Goal: Task Accomplishment & Management: Manage account settings

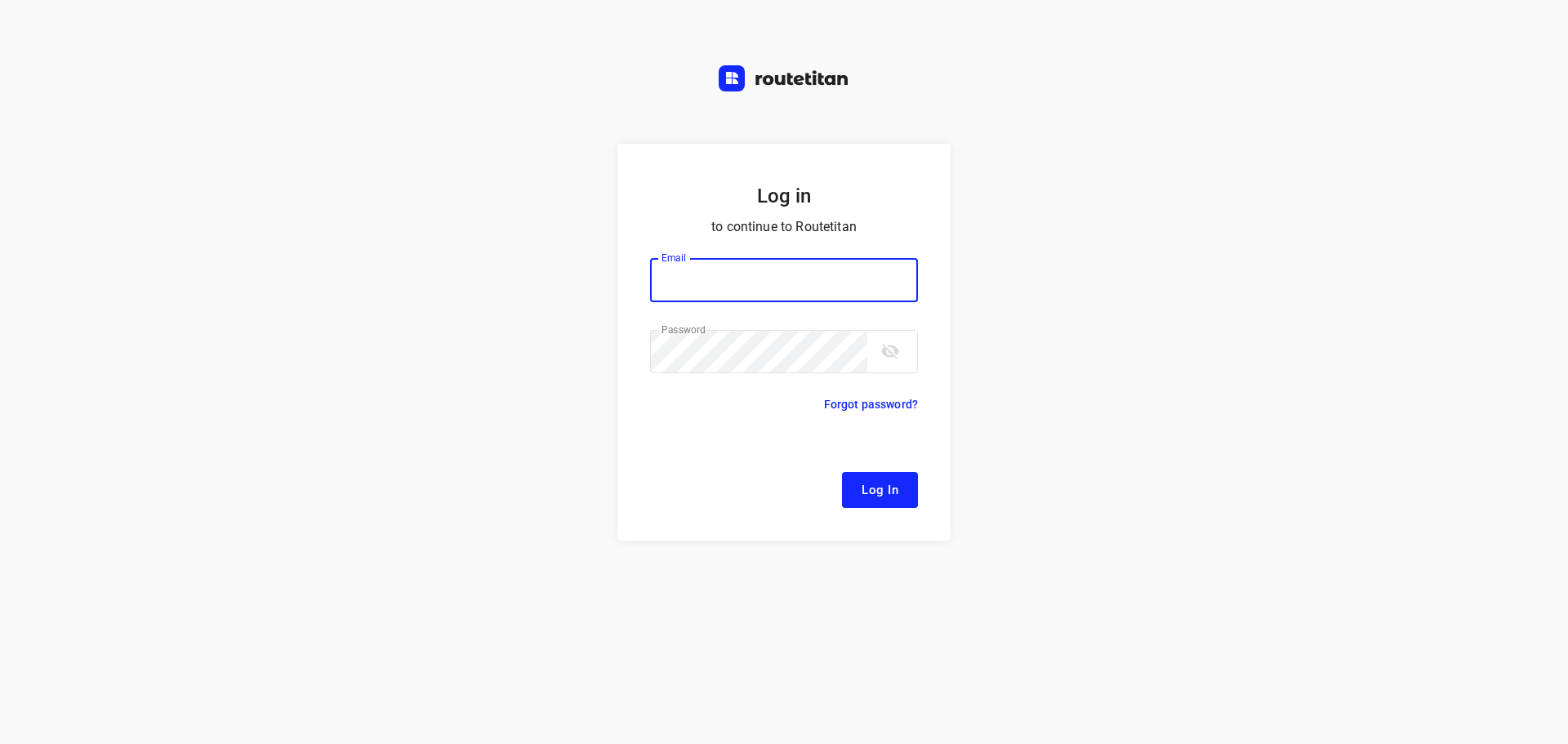
type input "remco@fruitopjewerk.nl"
click at [881, 476] on button "Log In" at bounding box center [880, 489] width 76 height 36
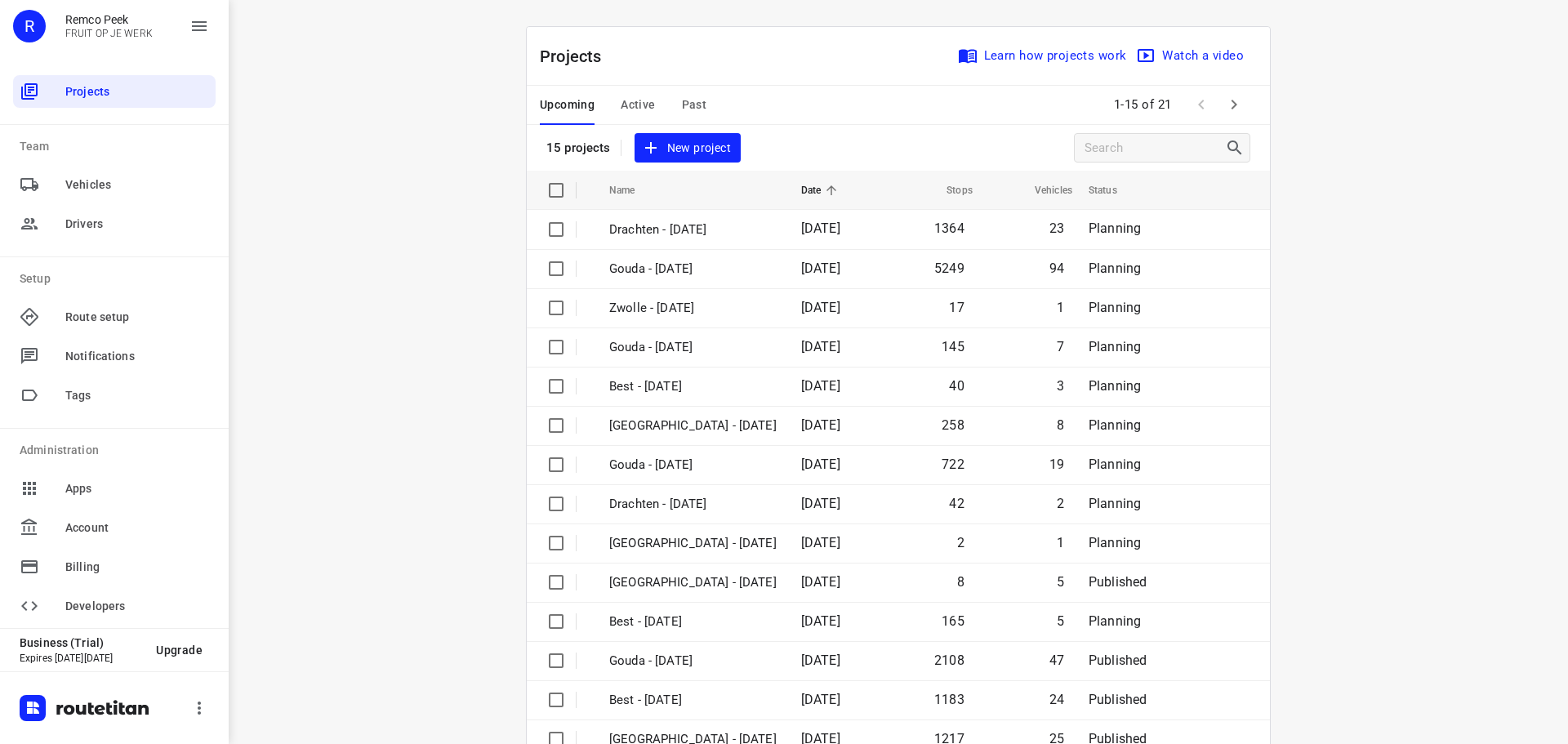
click at [641, 112] on span "Active" at bounding box center [638, 104] width 35 height 20
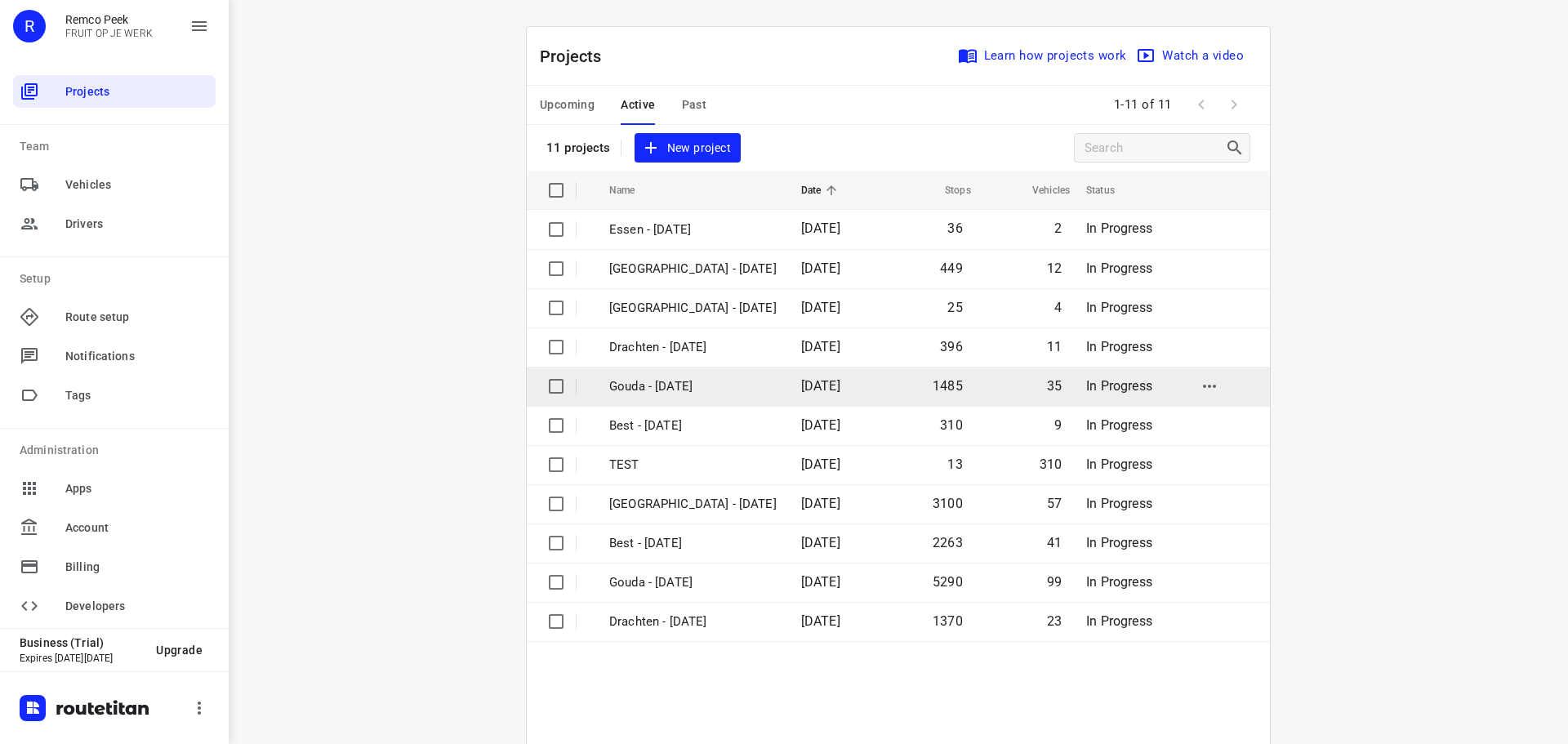
click at [633, 392] on p "Gouda - [DATE]" at bounding box center [693, 386] width 168 height 18
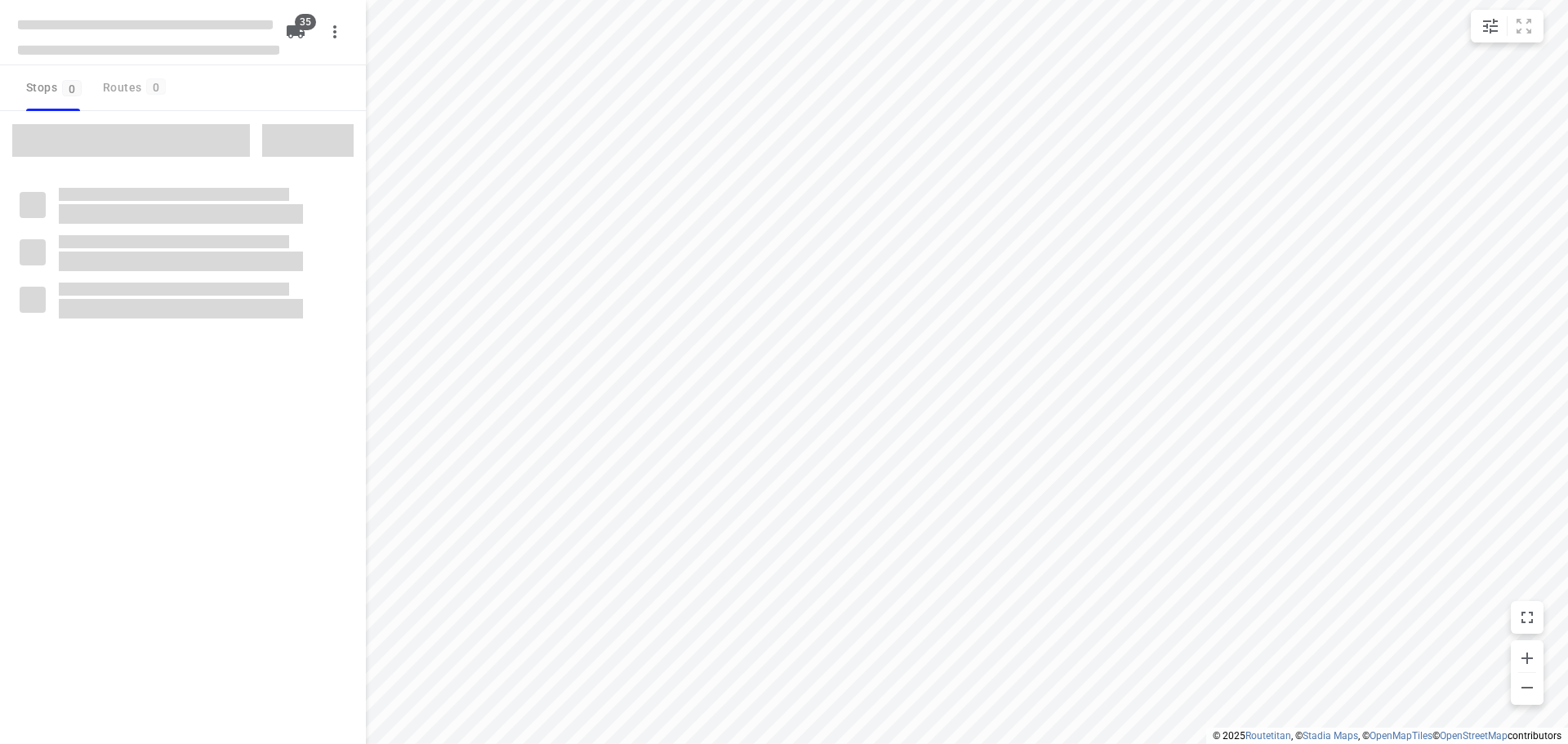
checkbox input "true"
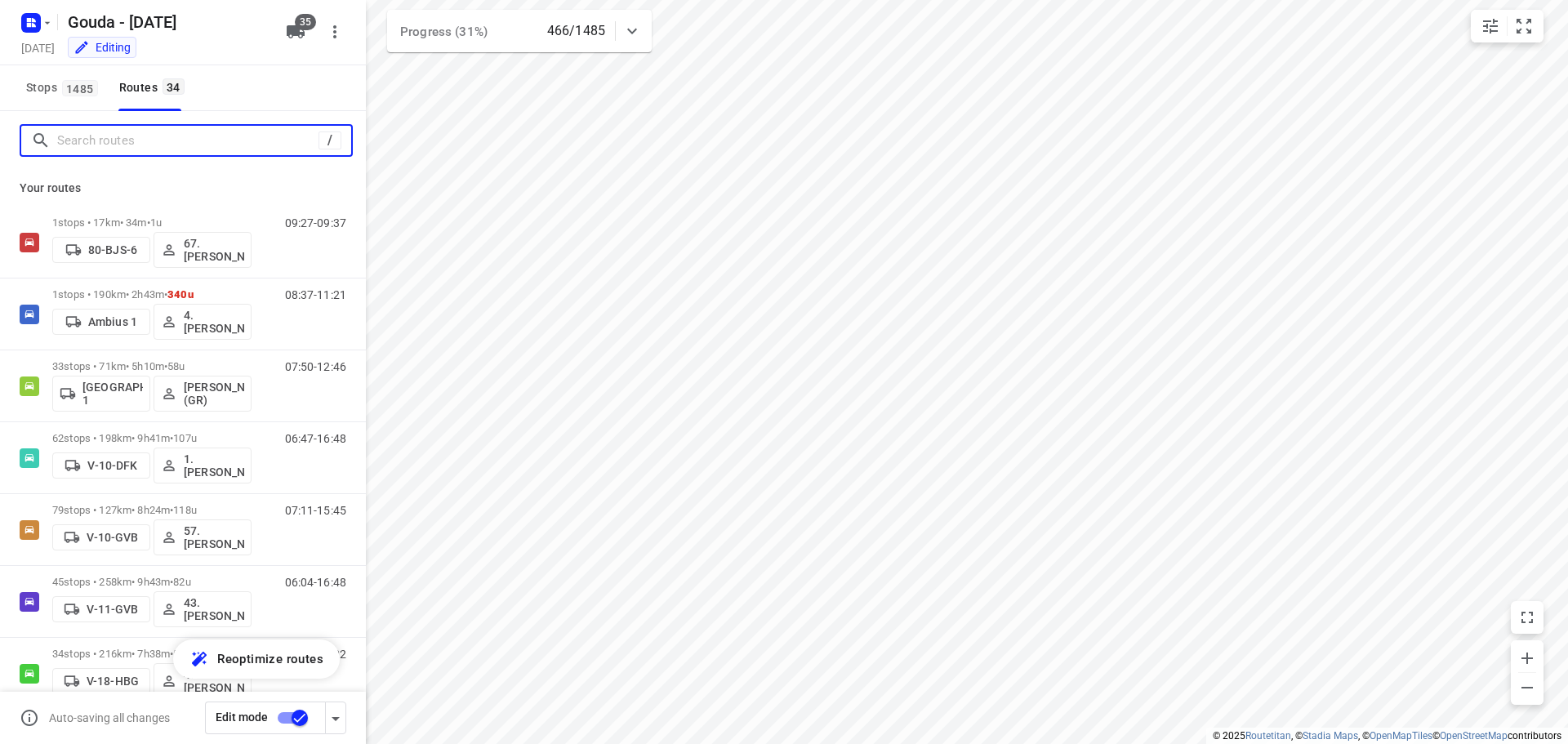
click at [166, 141] on input "Search routes" at bounding box center [187, 141] width 261 height 25
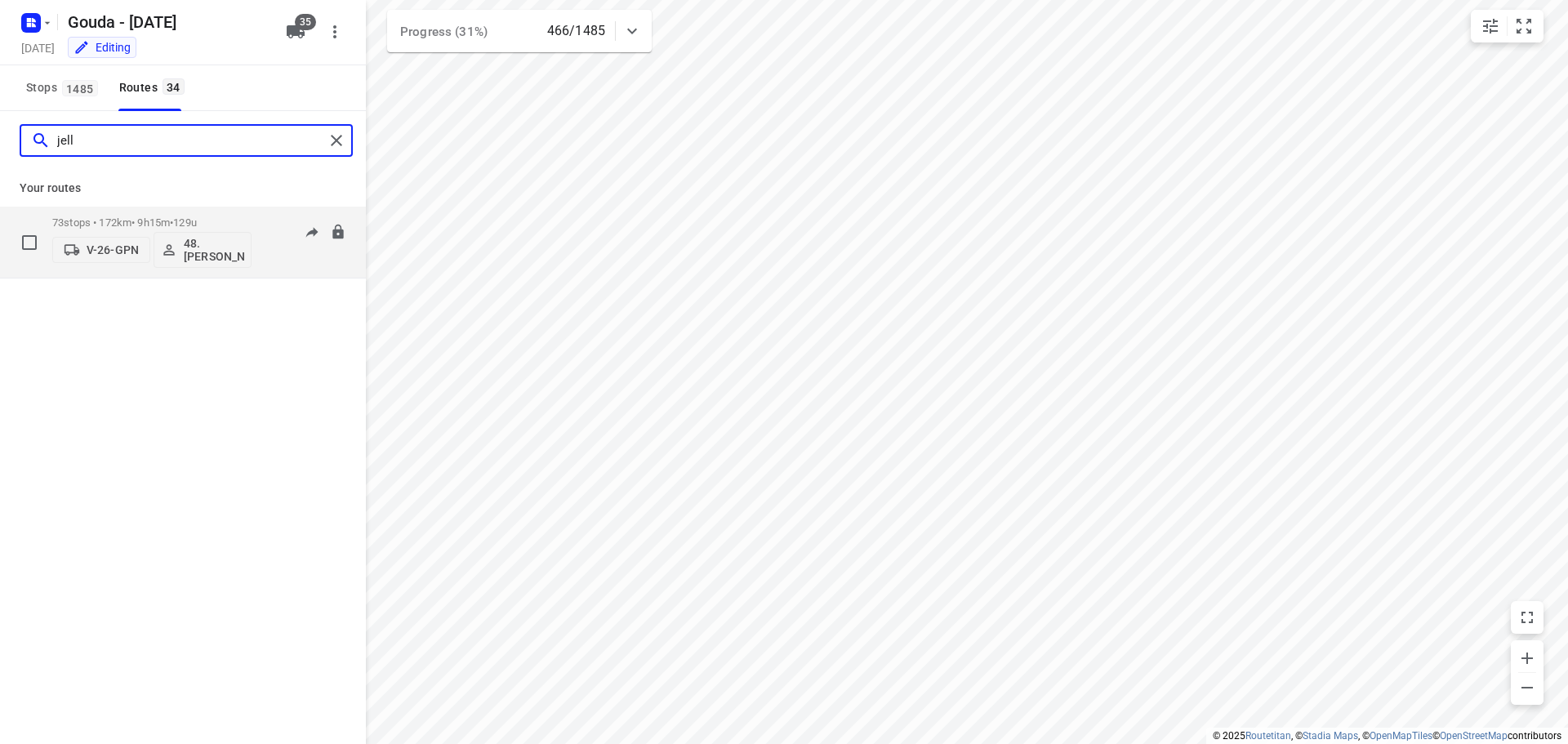
type input "jell"
click at [175, 224] on p "73 stops • 172km • 9h15m • 129u" at bounding box center [151, 222] width 200 height 13
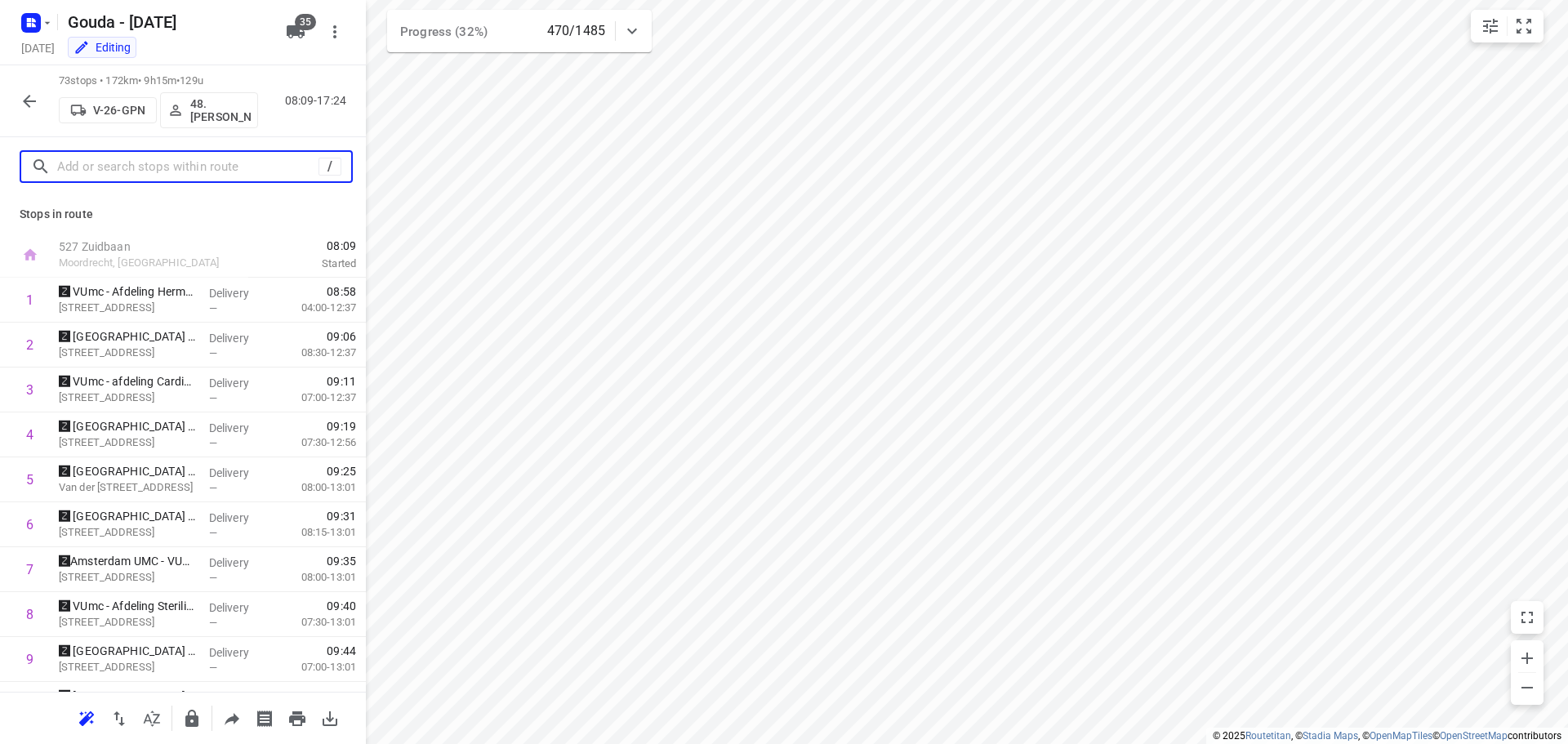
click at [171, 159] on input "text" at bounding box center [187, 167] width 261 height 25
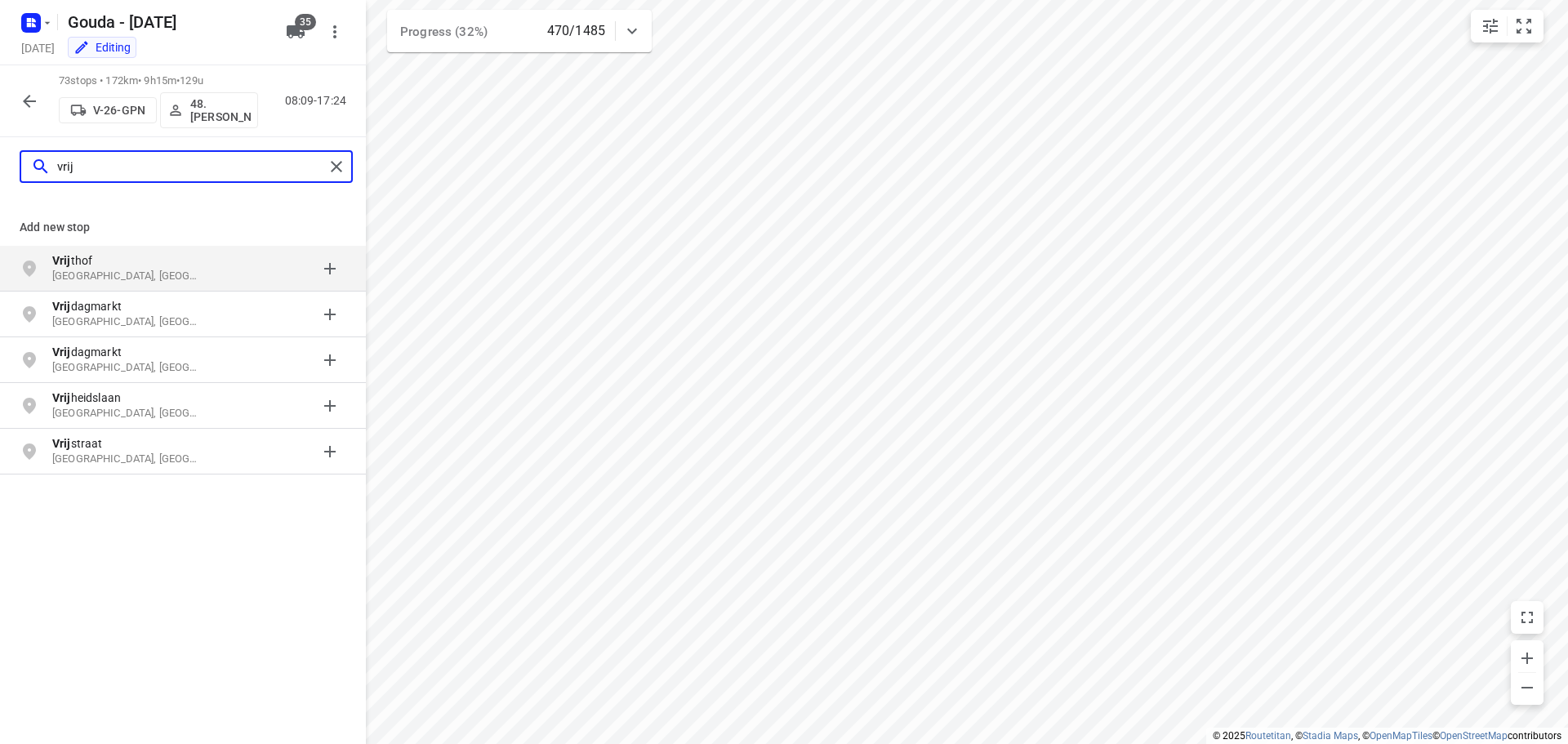
type input "vrij"
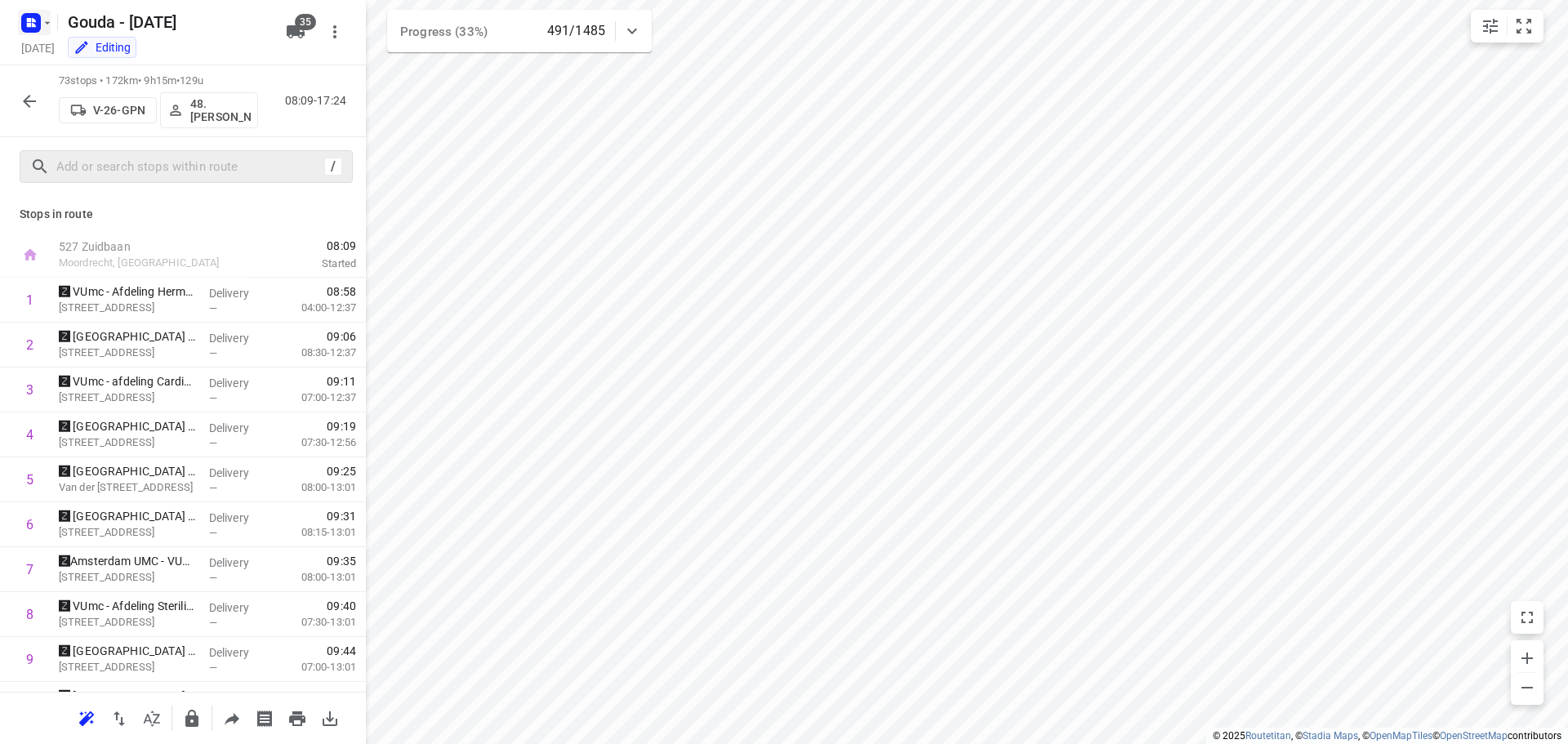
click at [43, 29] on icon "button" at bounding box center [31, 22] width 26 height 26
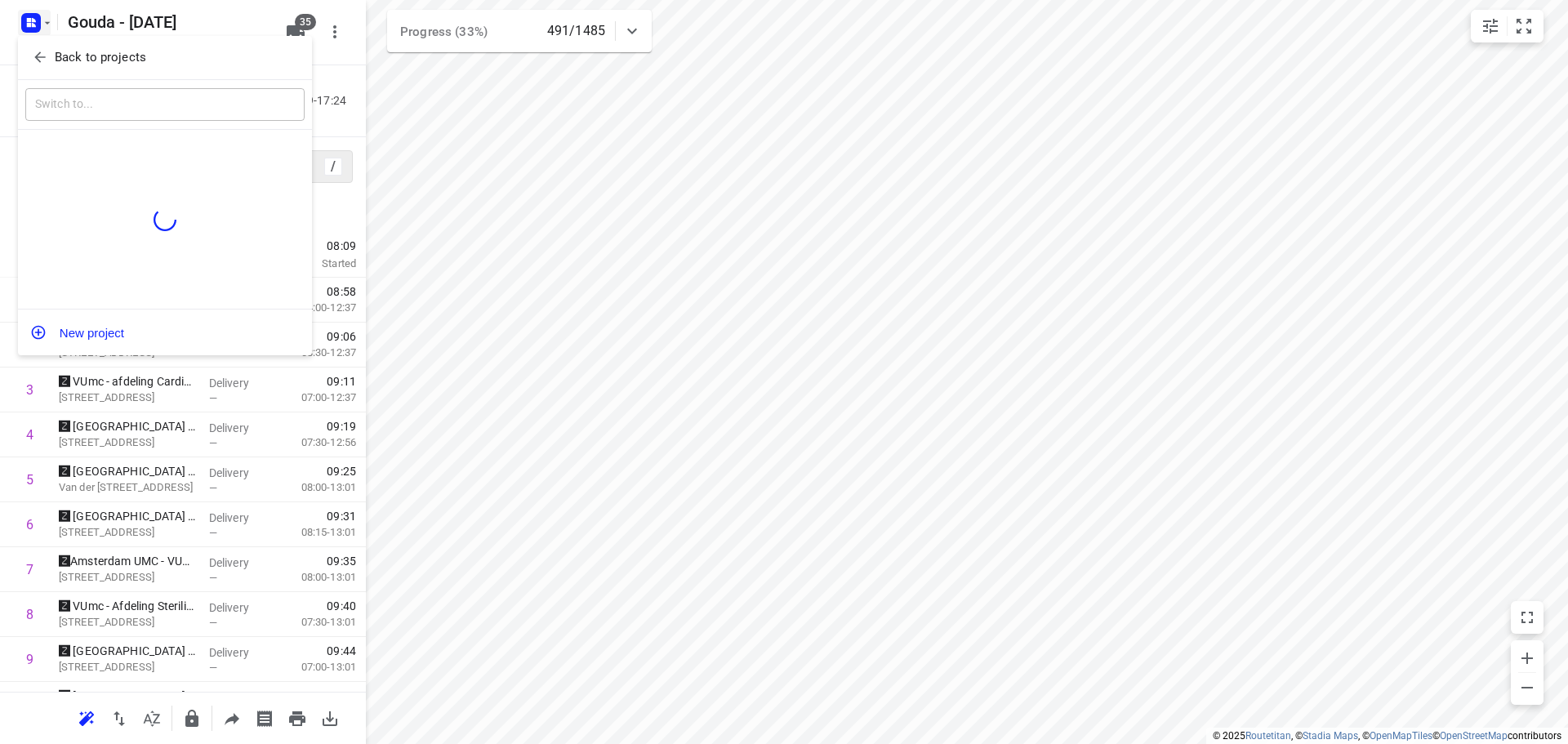
click at [50, 49] on span "Back to projects" at bounding box center [165, 57] width 266 height 18
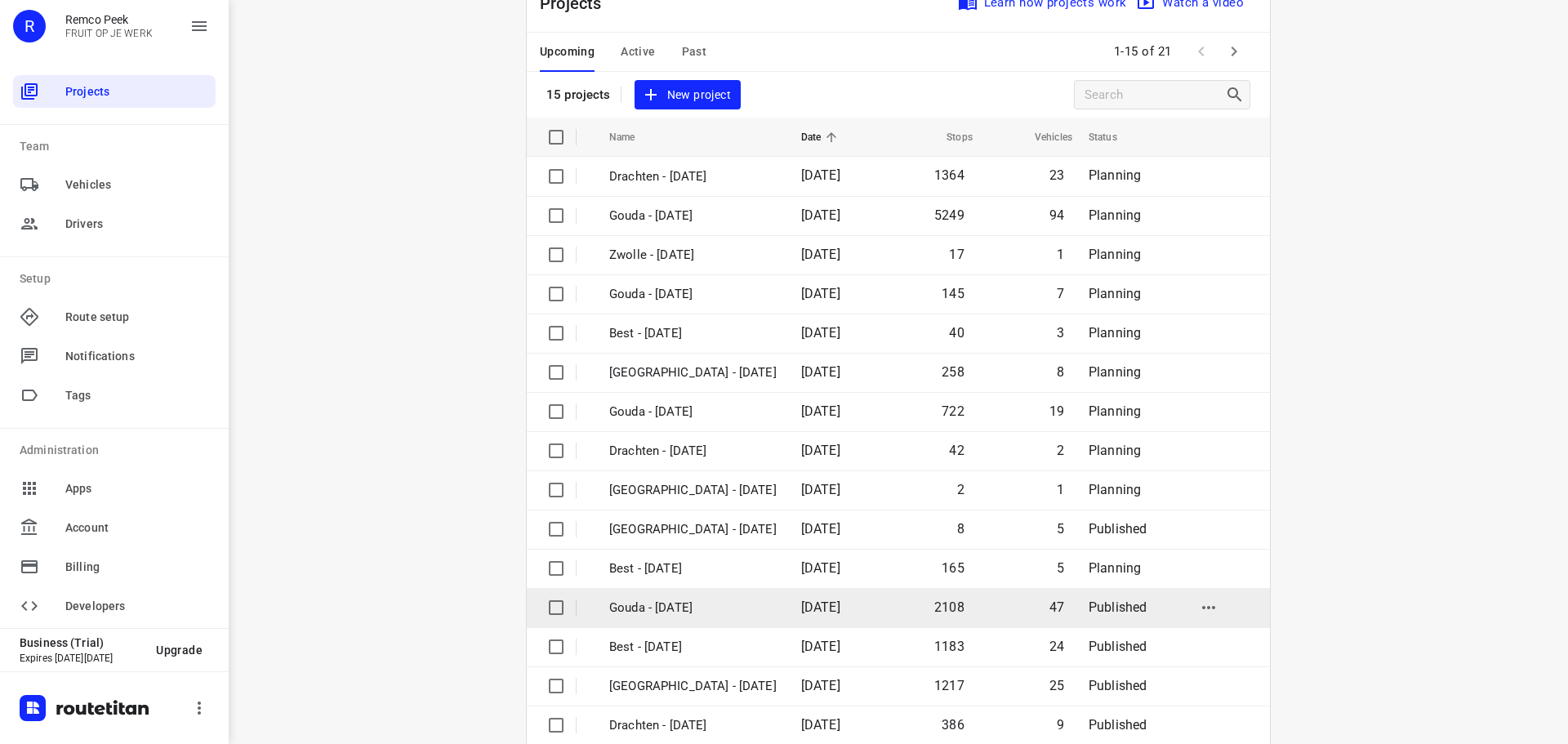
scroll to position [82, 0]
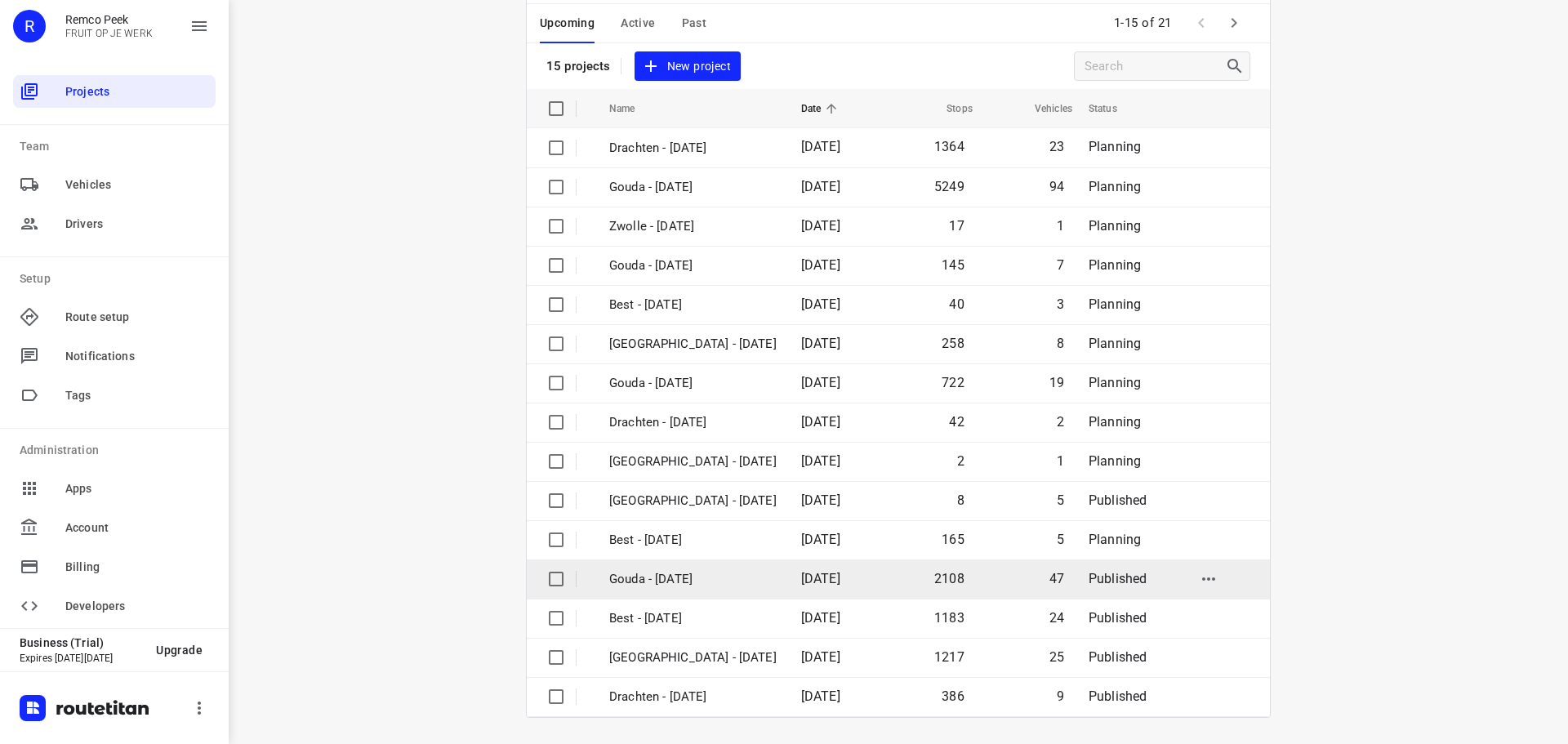
click at [668, 578] on p "Gouda - [DATE]" at bounding box center [693, 579] width 168 height 18
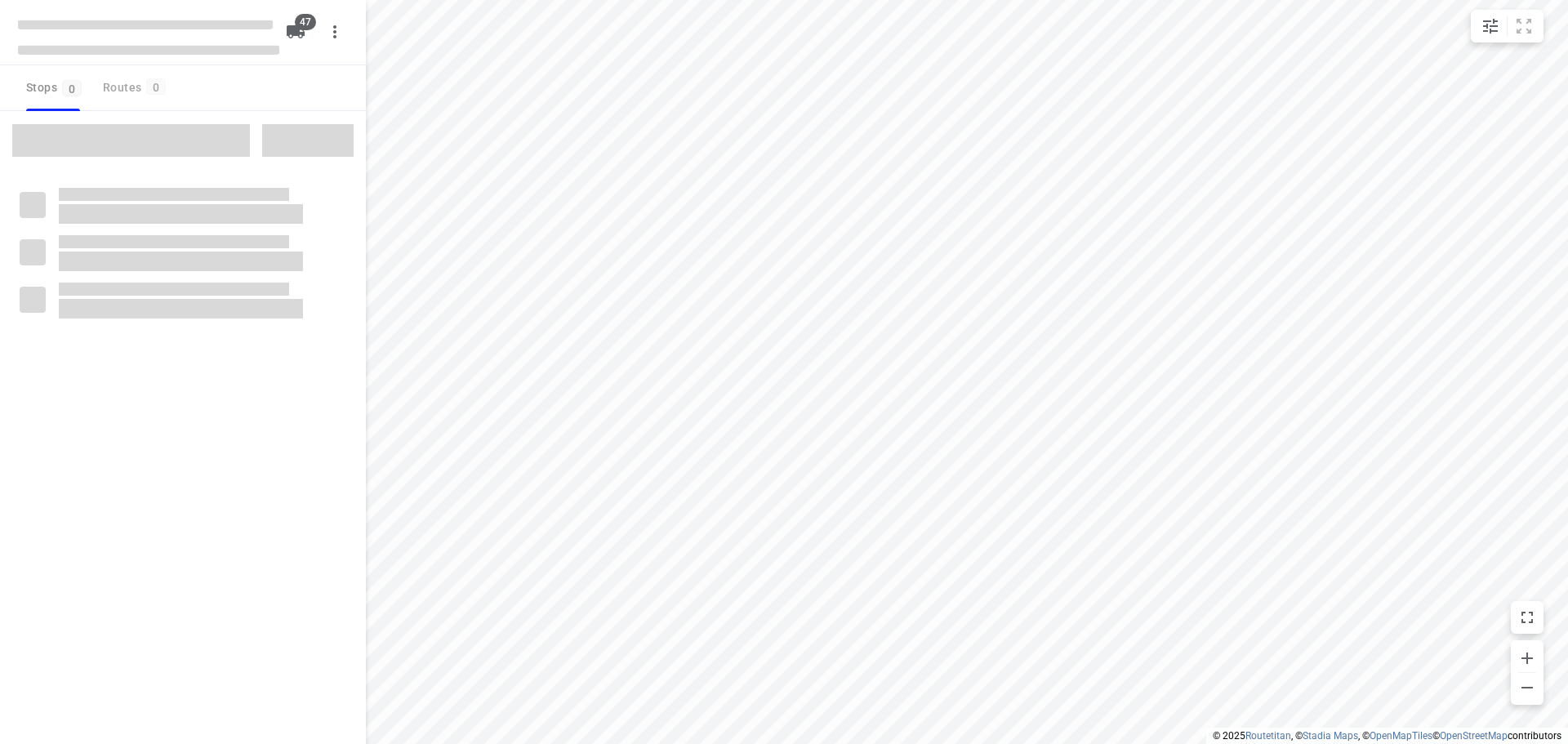
checkbox input "true"
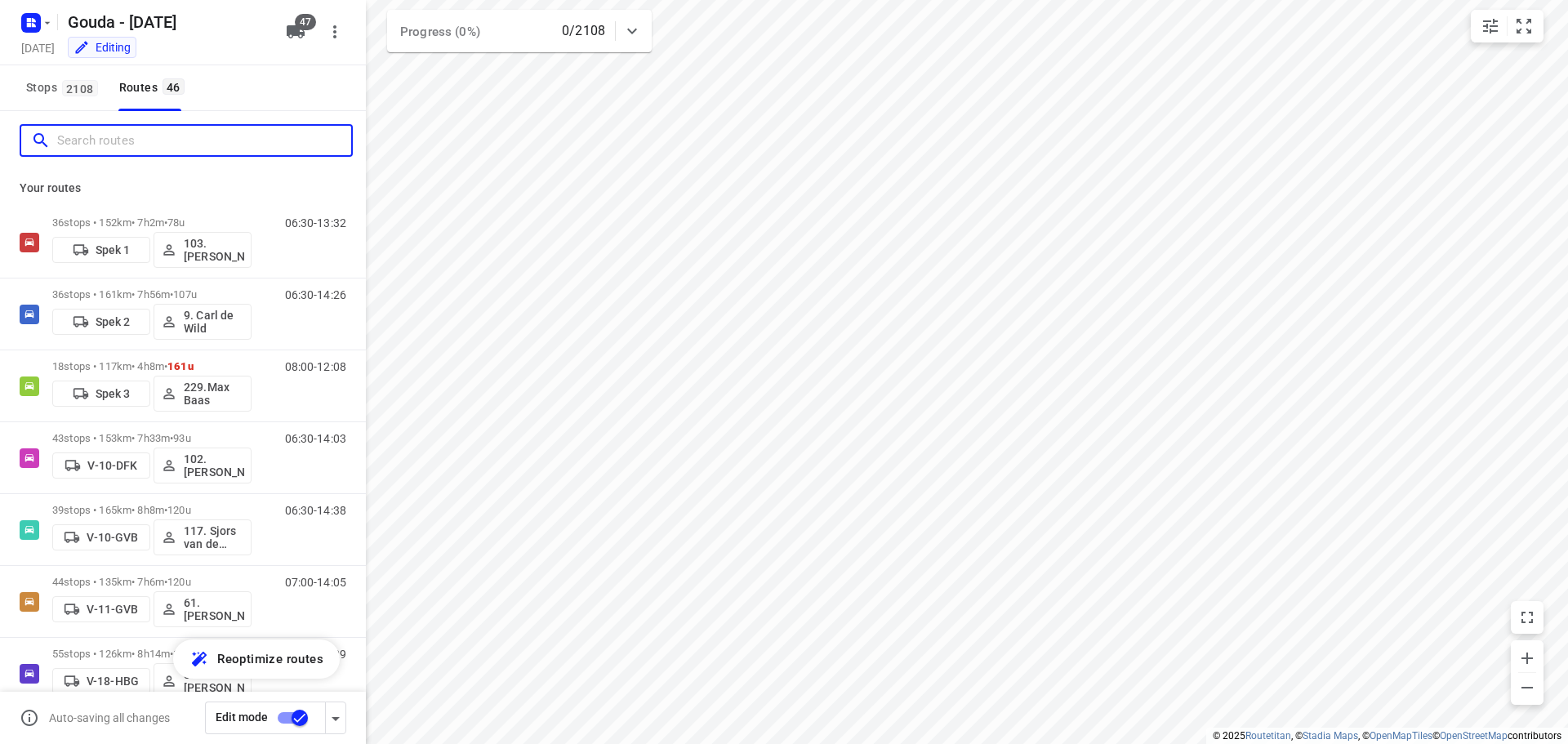
click at [150, 152] on input "Search routes" at bounding box center [204, 141] width 294 height 25
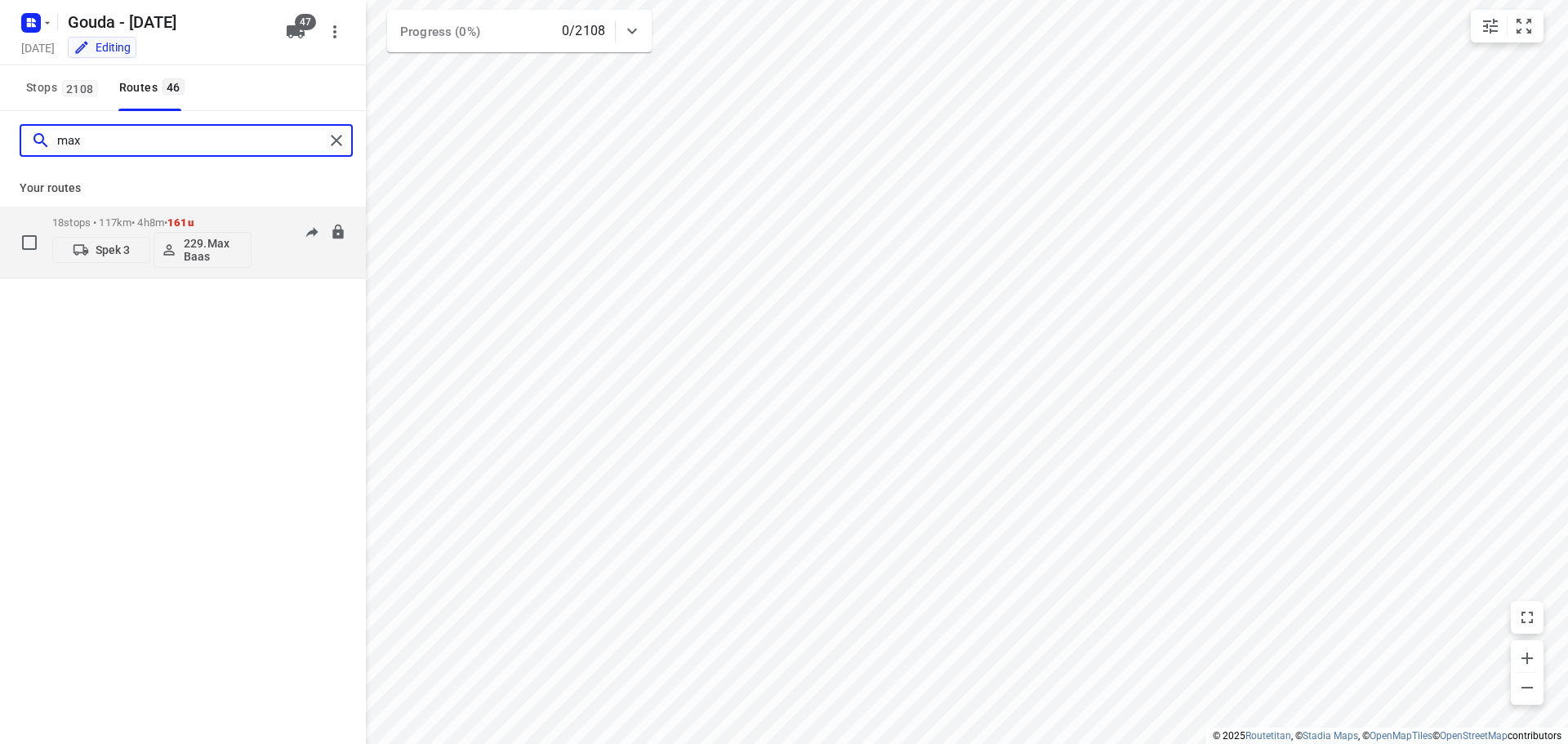
type input "max"
click at [111, 218] on p "18 stops • 117km • 4h8m • 161u" at bounding box center [151, 222] width 200 height 13
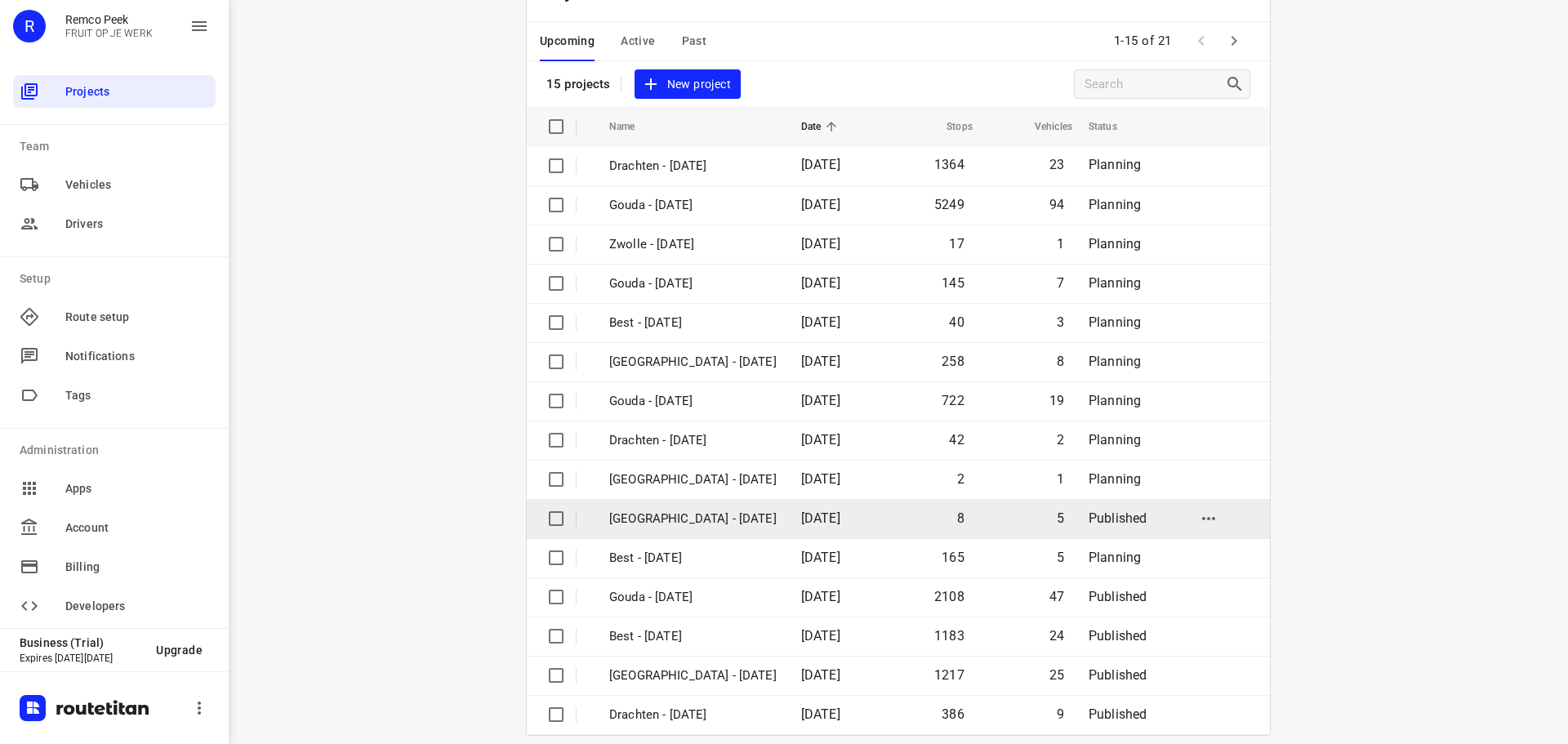
scroll to position [82, 0]
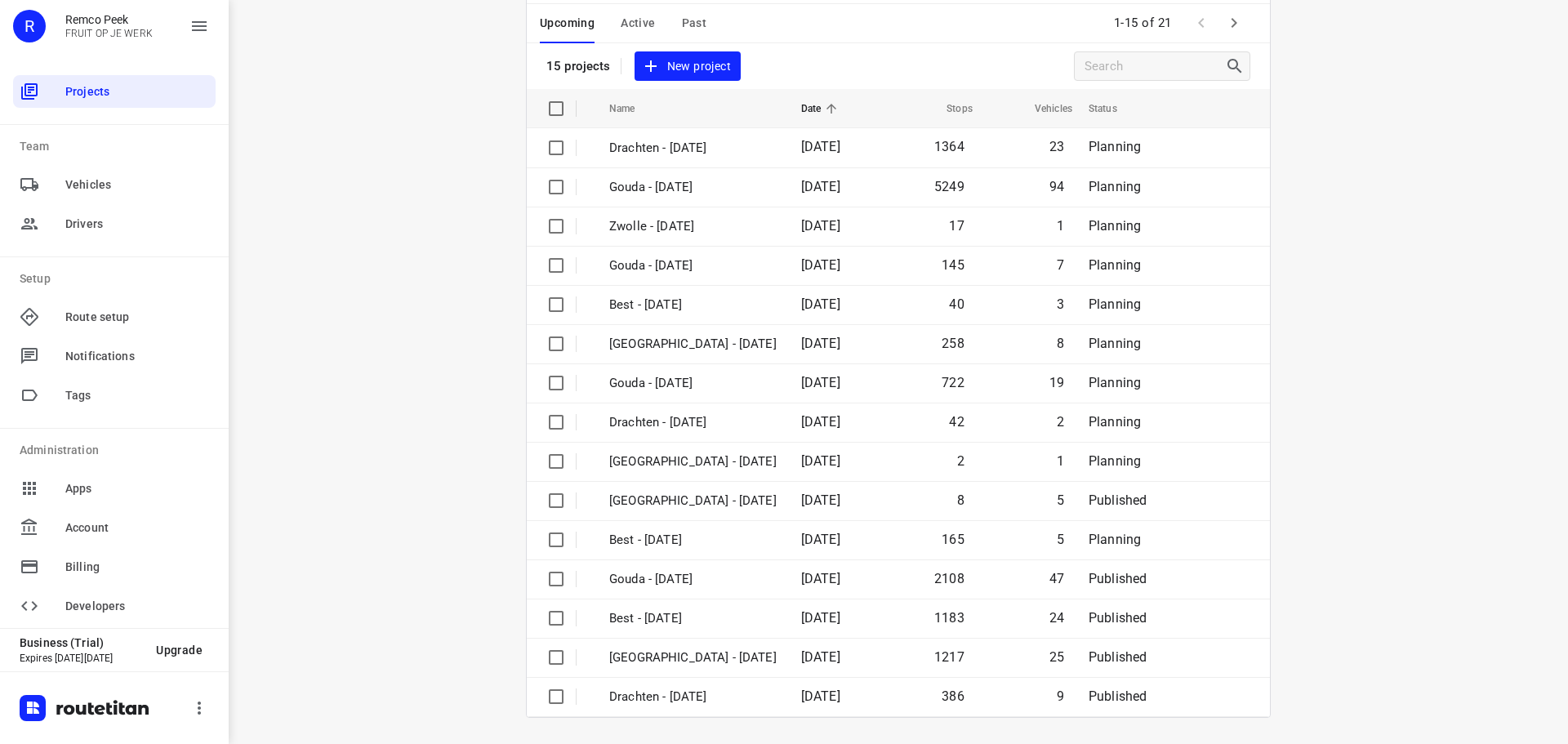
click at [626, 14] on span "Active" at bounding box center [638, 23] width 35 height 20
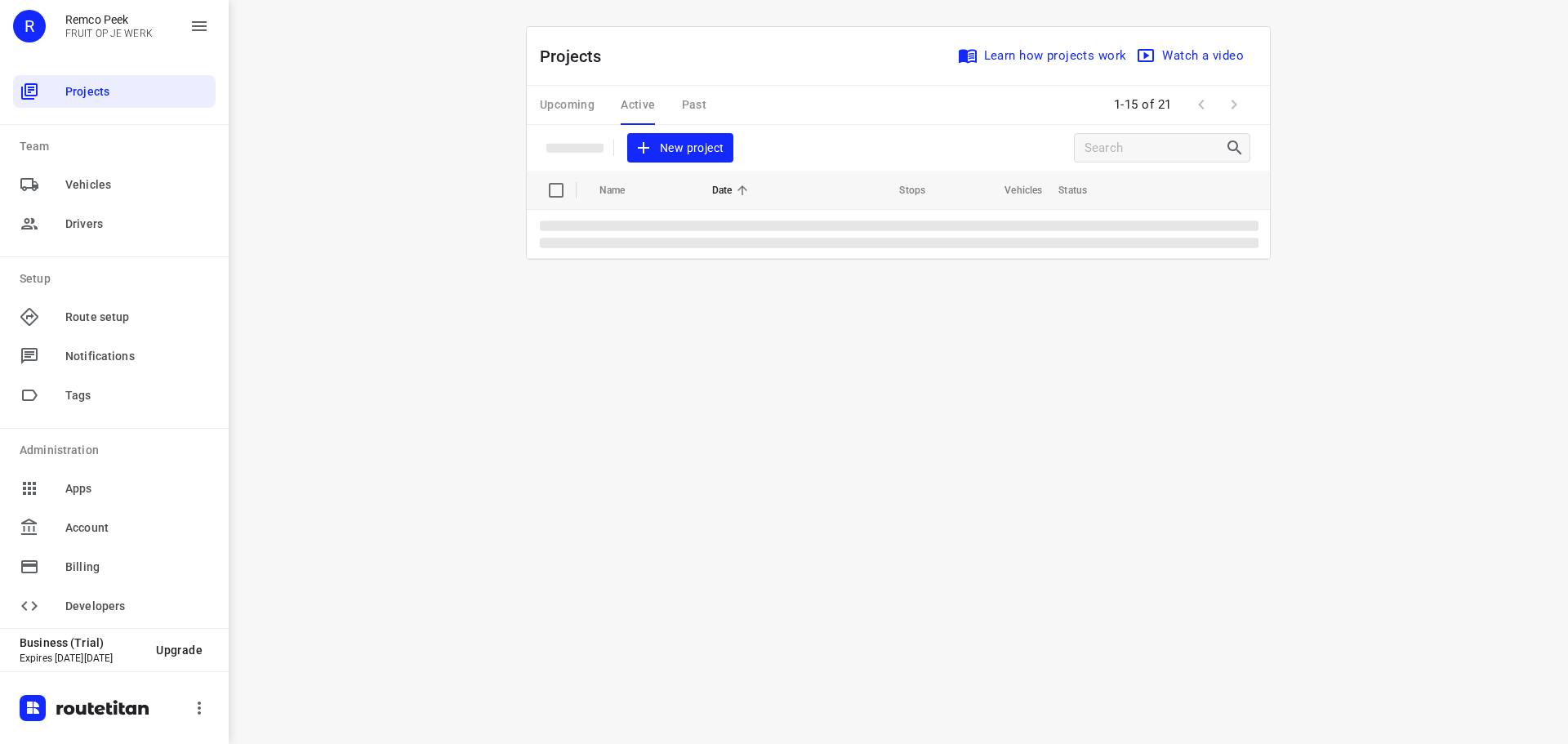
scroll to position [0, 0]
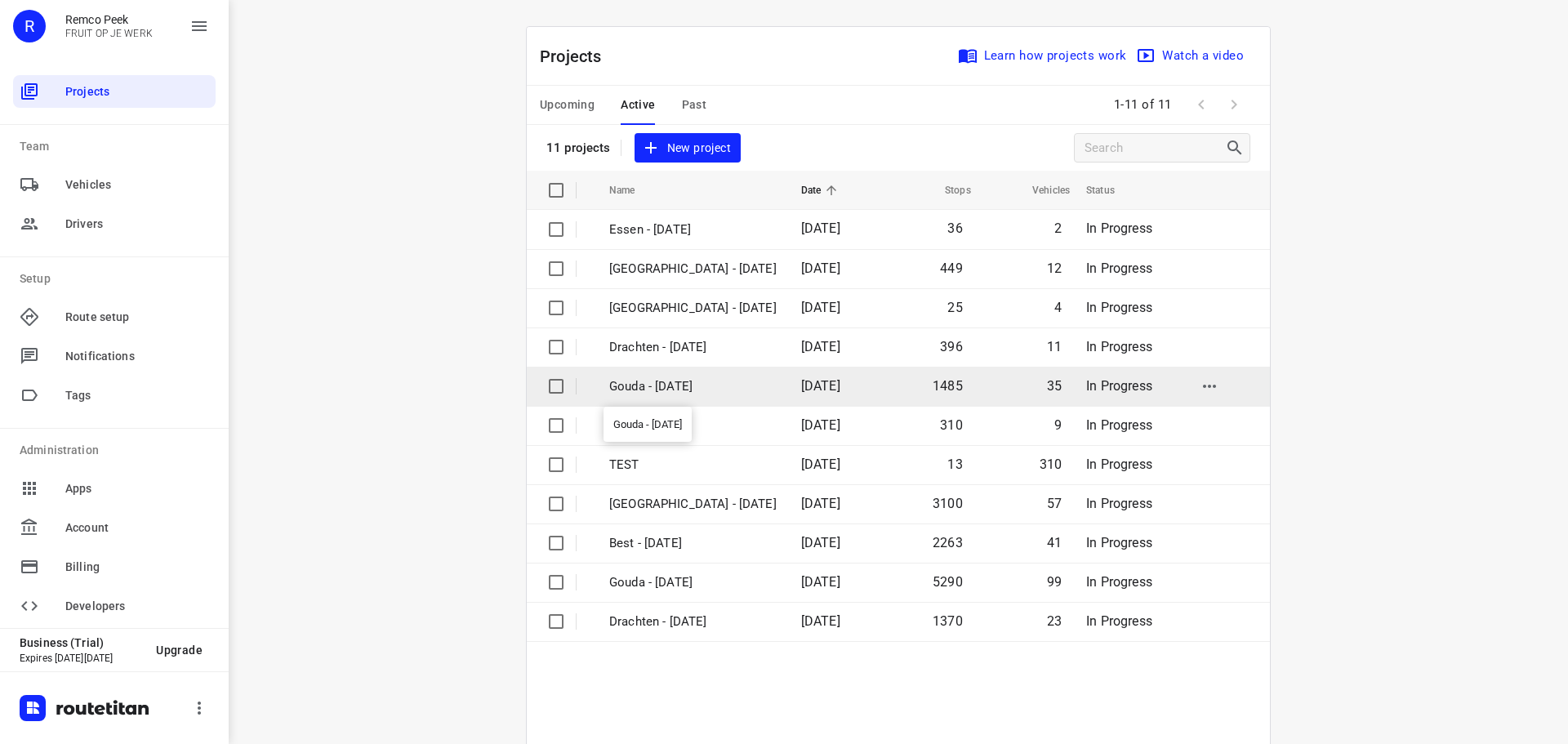
click at [675, 387] on p "Gouda - [DATE]" at bounding box center [693, 386] width 168 height 18
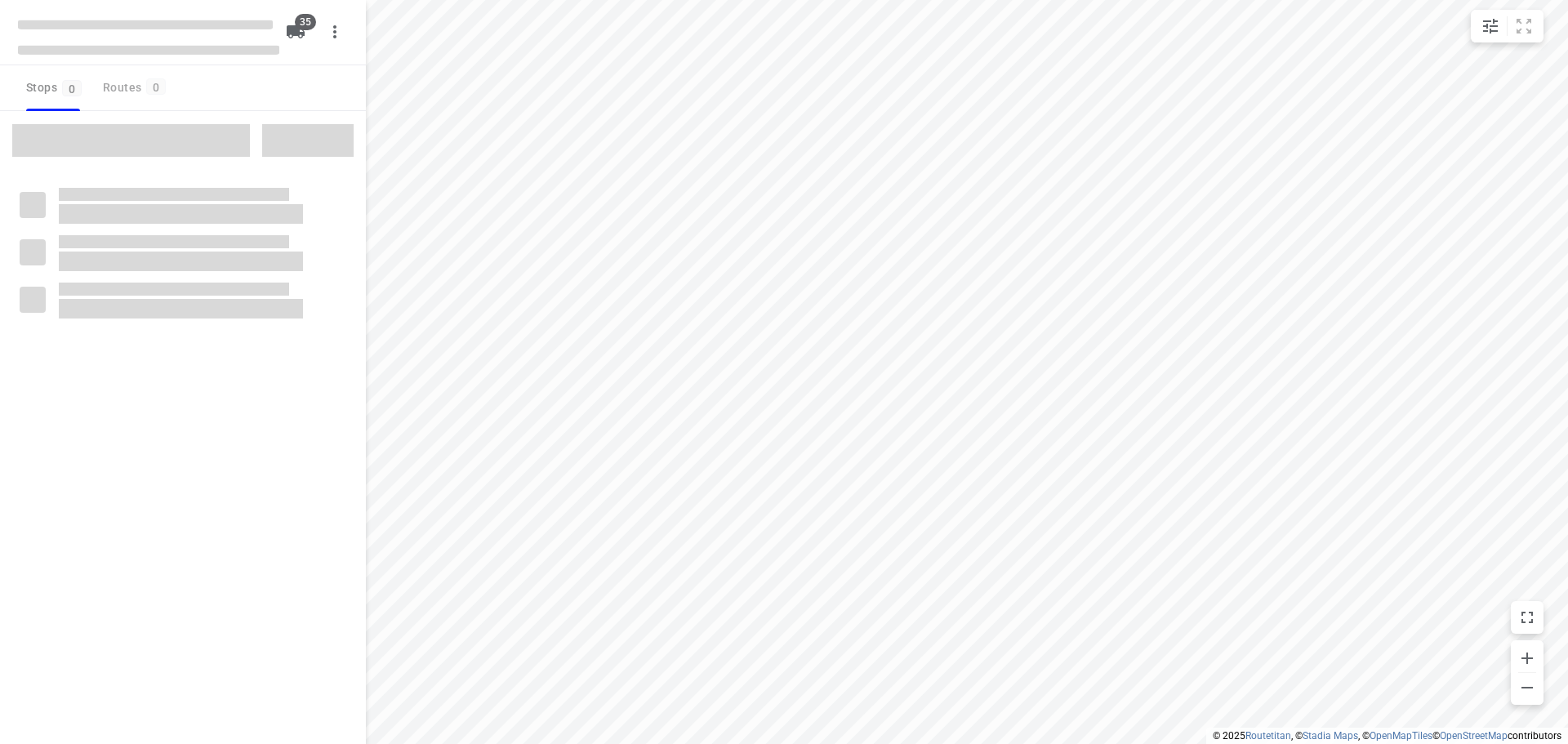
checkbox input "true"
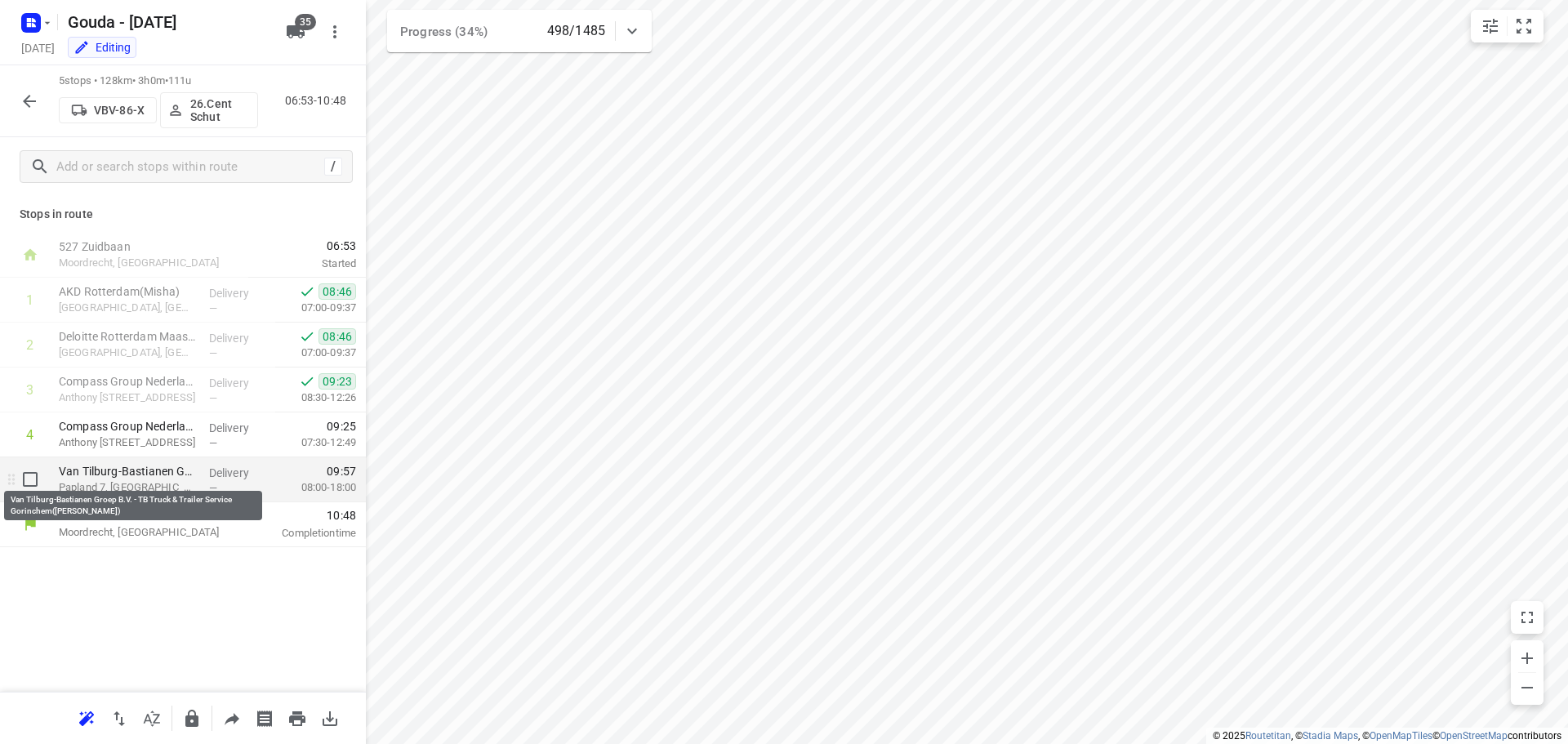
click at [140, 477] on p "Van Tilburg-Bastianen Groep B.V. - TB Truck & Trailer Service Gorinchem(Leo de …" at bounding box center [127, 471] width 137 height 16
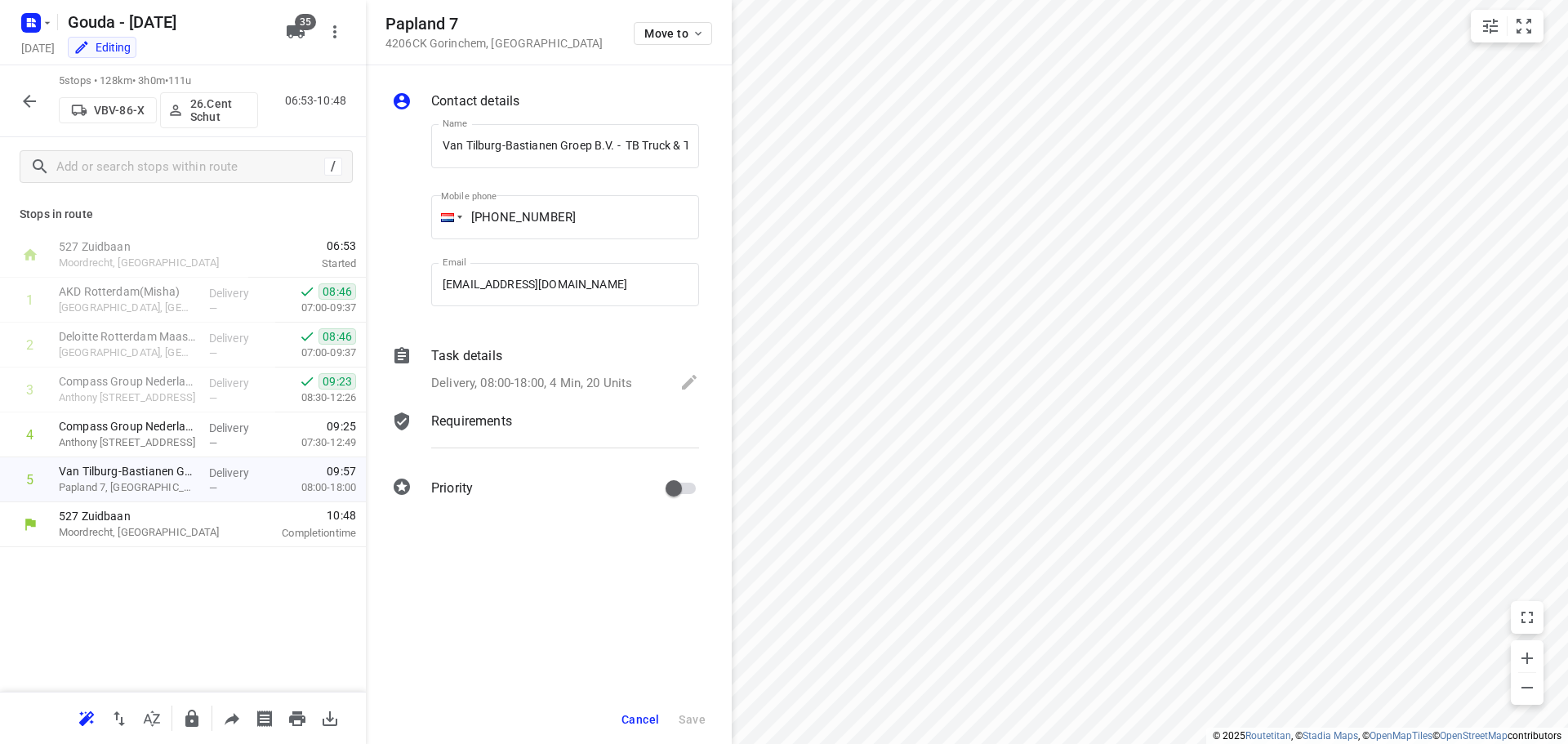
click at [536, 375] on p "Delivery, 08:00-18:00, 4 Min, 20 Units" at bounding box center [532, 383] width 201 height 18
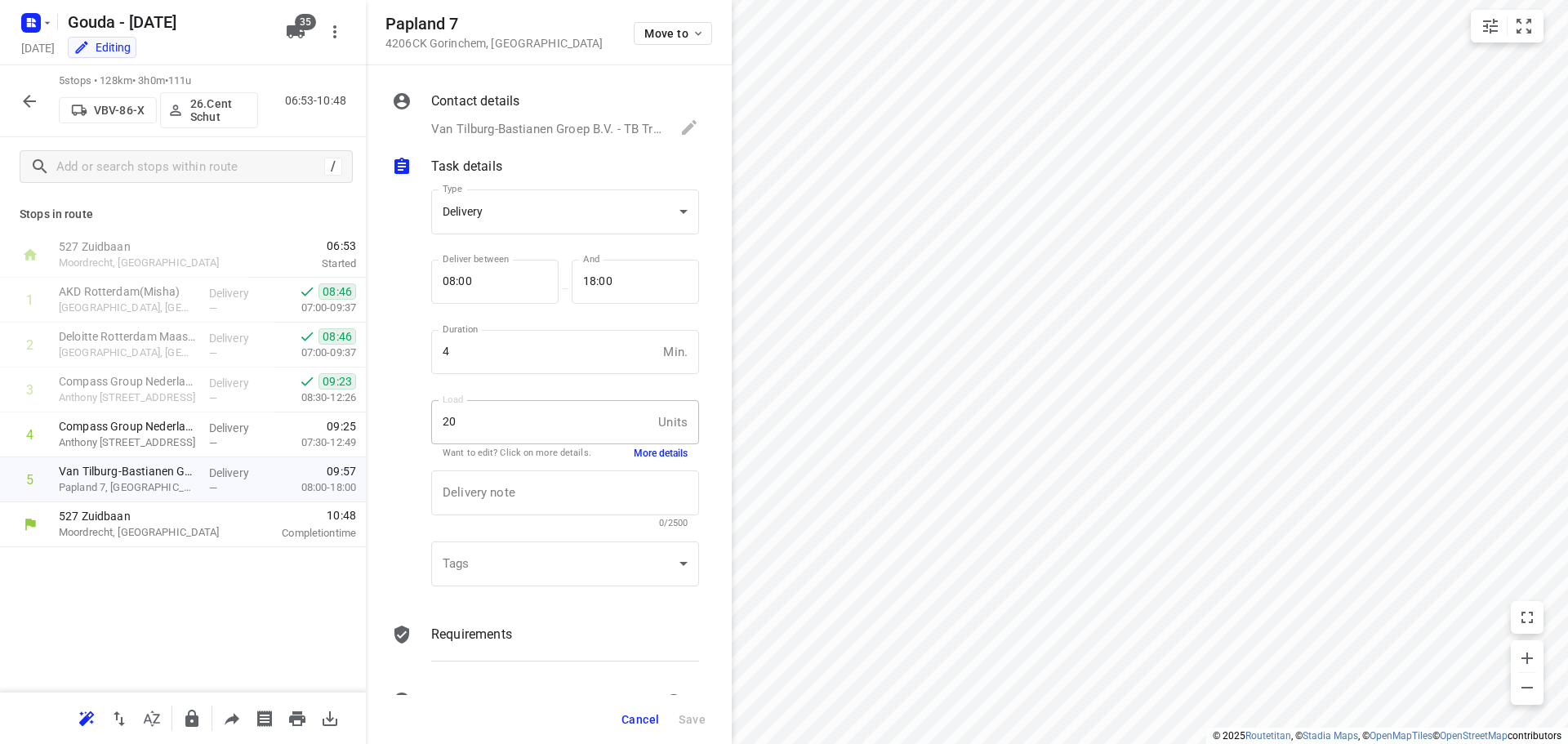
click at [651, 717] on span "Cancel" at bounding box center [640, 720] width 38 height 14
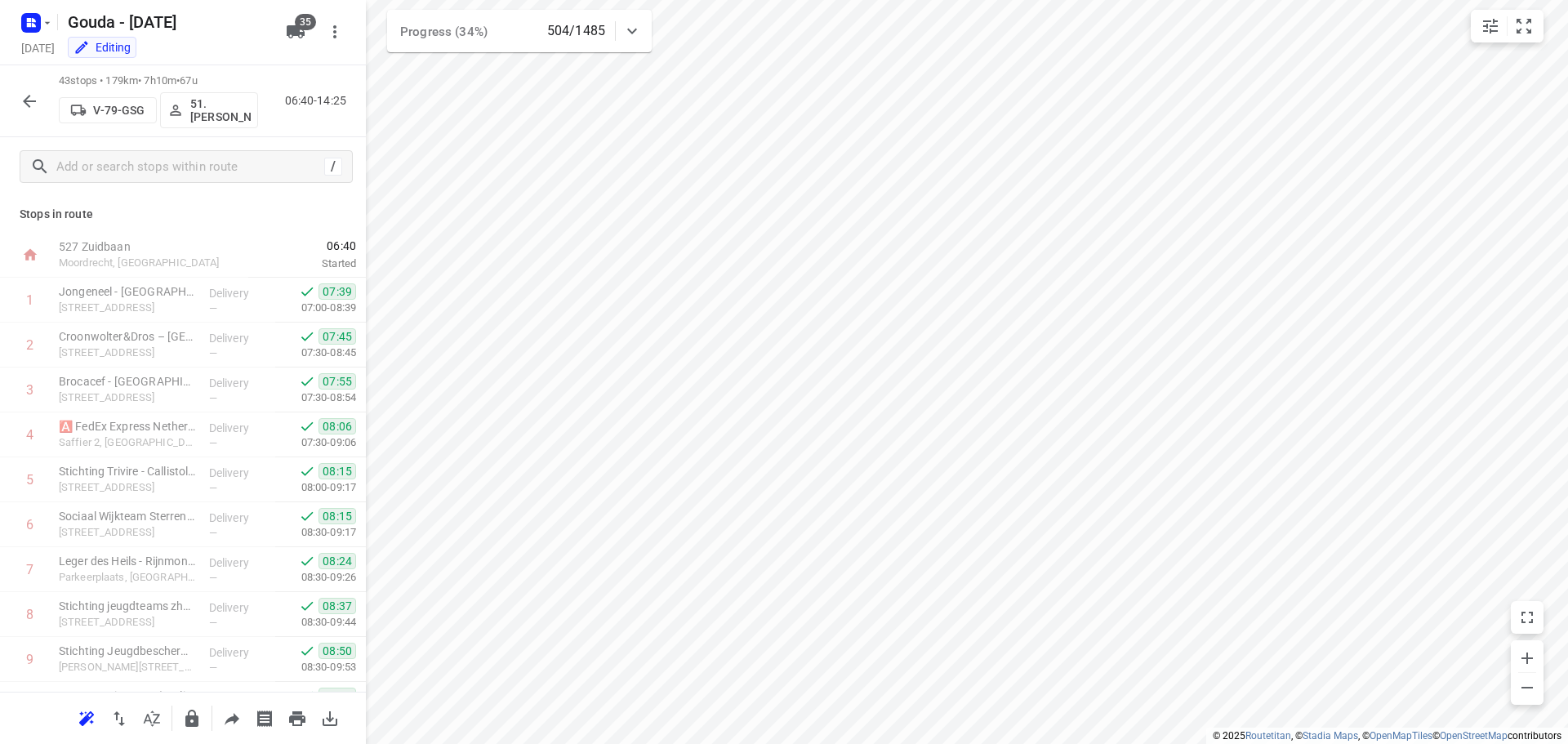
click at [27, 96] on icon "button" at bounding box center [29, 101] width 19 height 19
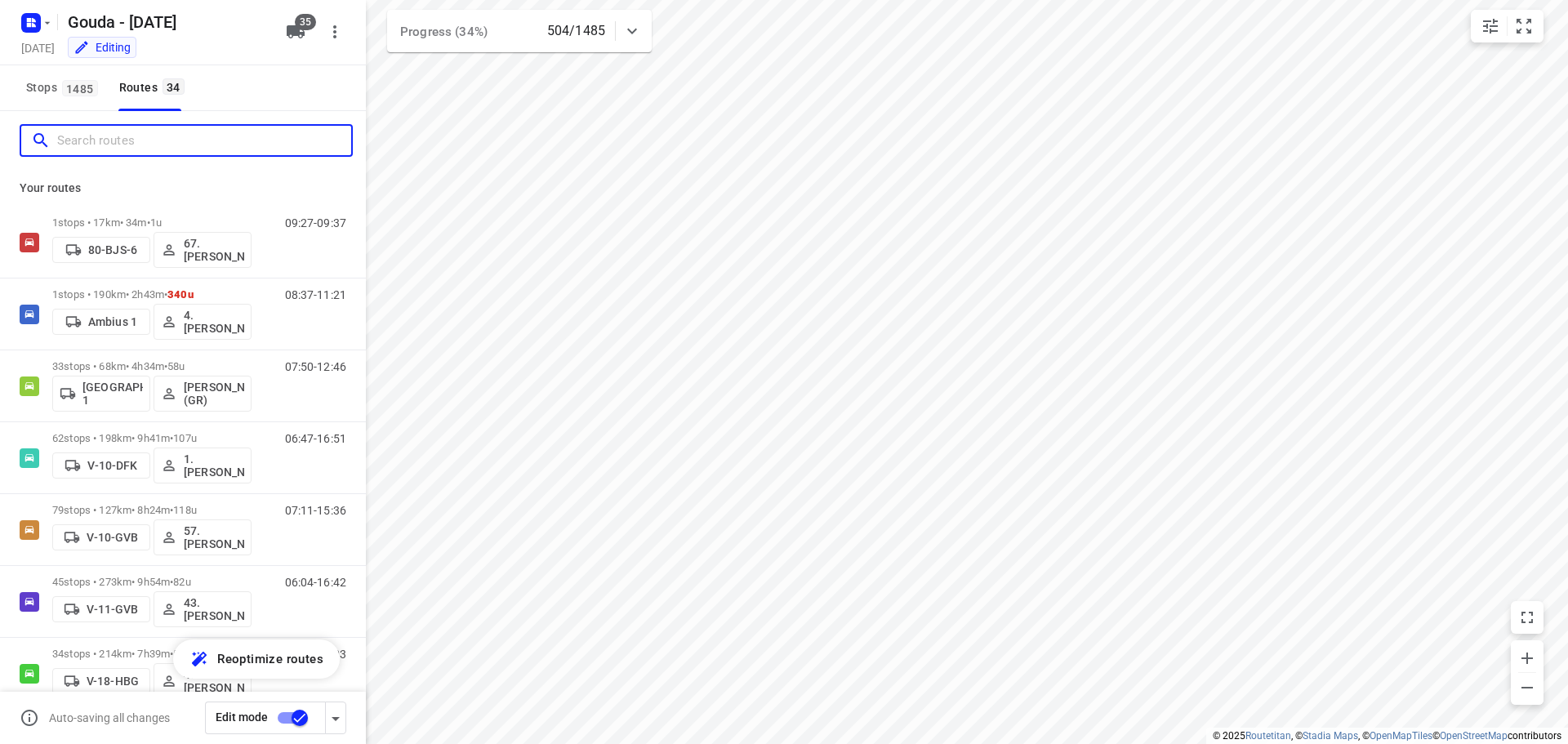
click at [174, 137] on input "Search routes" at bounding box center [204, 141] width 294 height 25
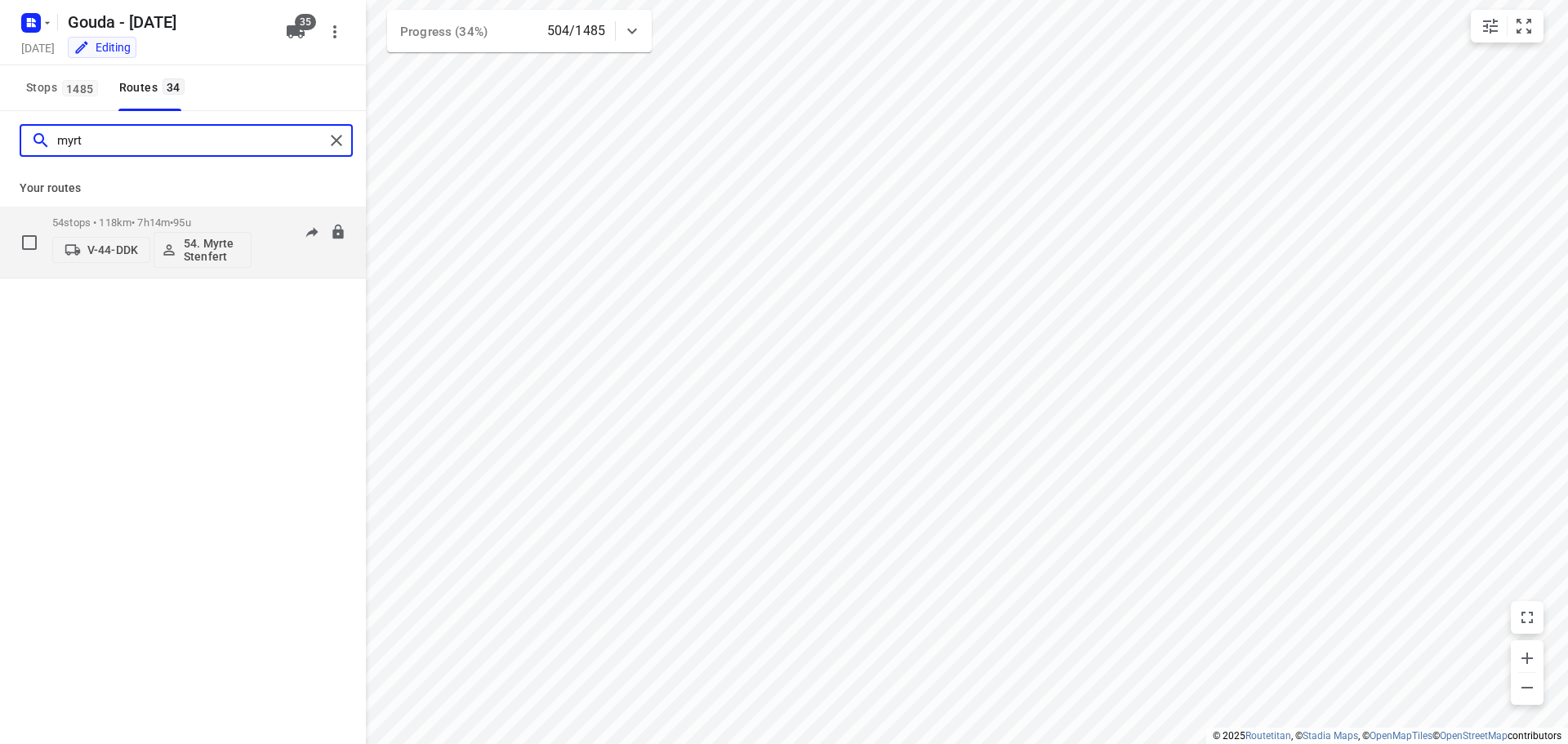
type input "myrt"
click at [175, 215] on div "54 stops • 118km • 7h14m • 95u V-44-DDK 54. Myrte Stenfert" at bounding box center [151, 242] width 200 height 68
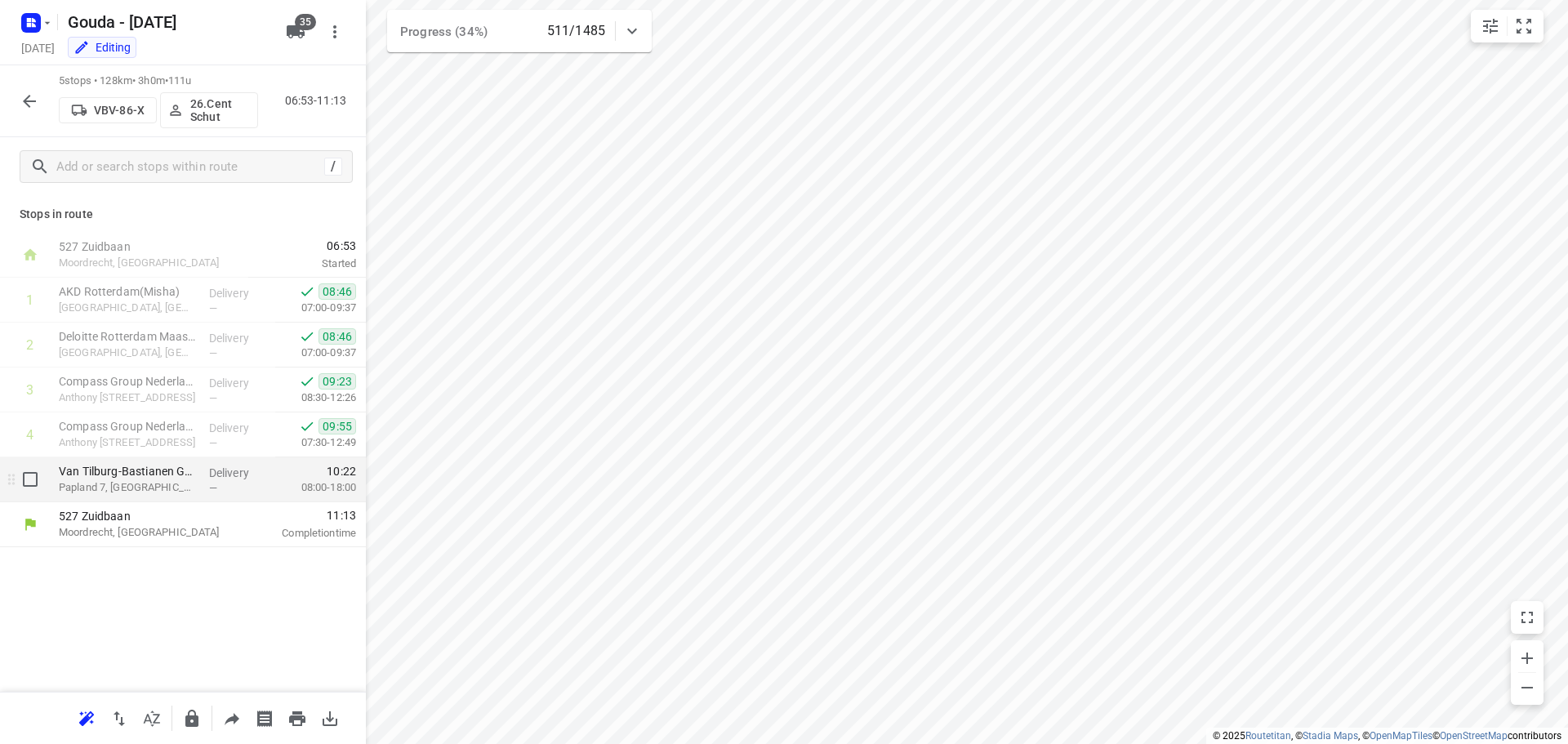
click at [194, 467] on p "Van Tilburg-Bastianen Groep B.V. - TB Truck & Trailer Service Gorinchem(Leo de …" at bounding box center [127, 471] width 137 height 16
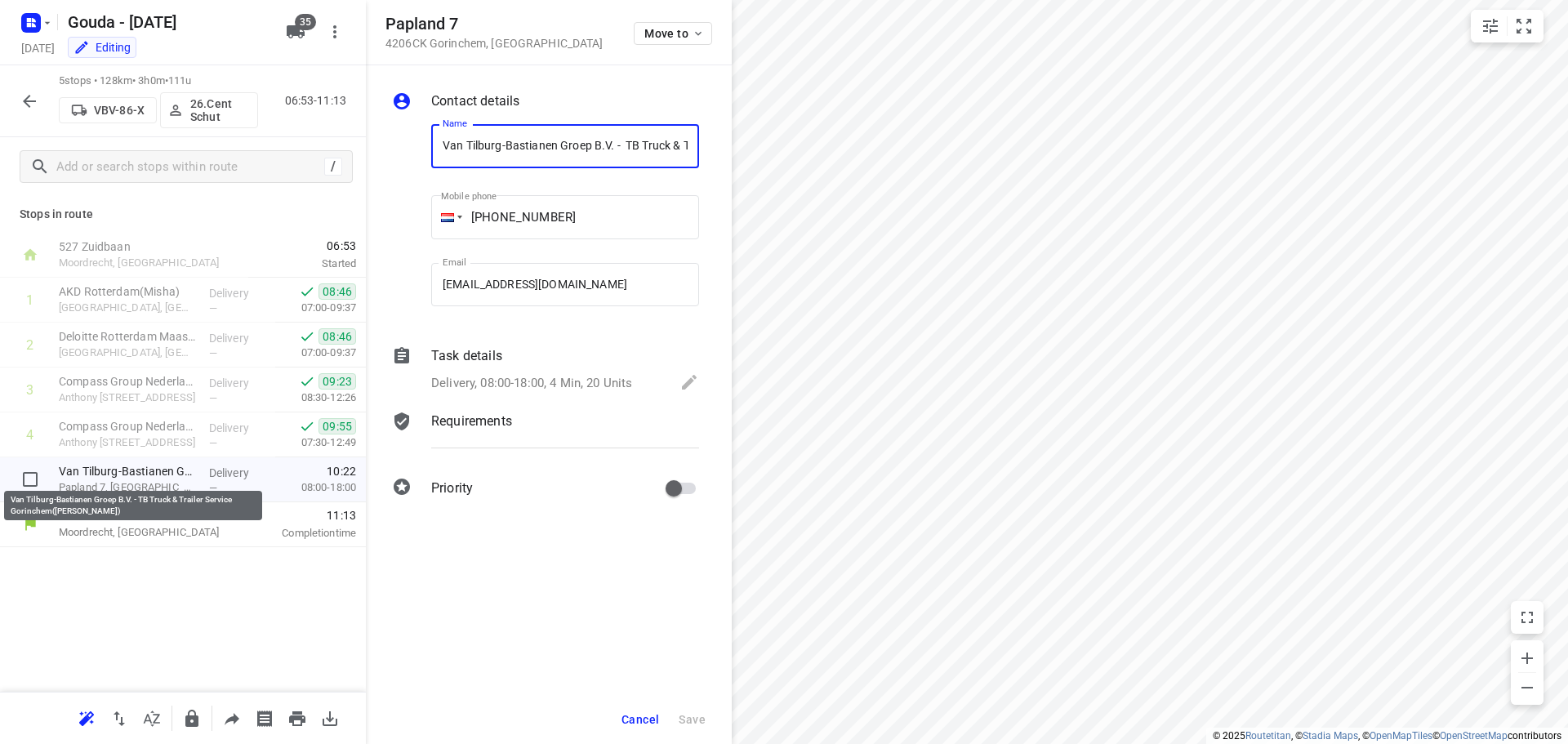
scroll to position [0, 204]
click at [535, 375] on p "Delivery, 08:00-18:00, 4 Min, 20 Units" at bounding box center [532, 383] width 201 height 18
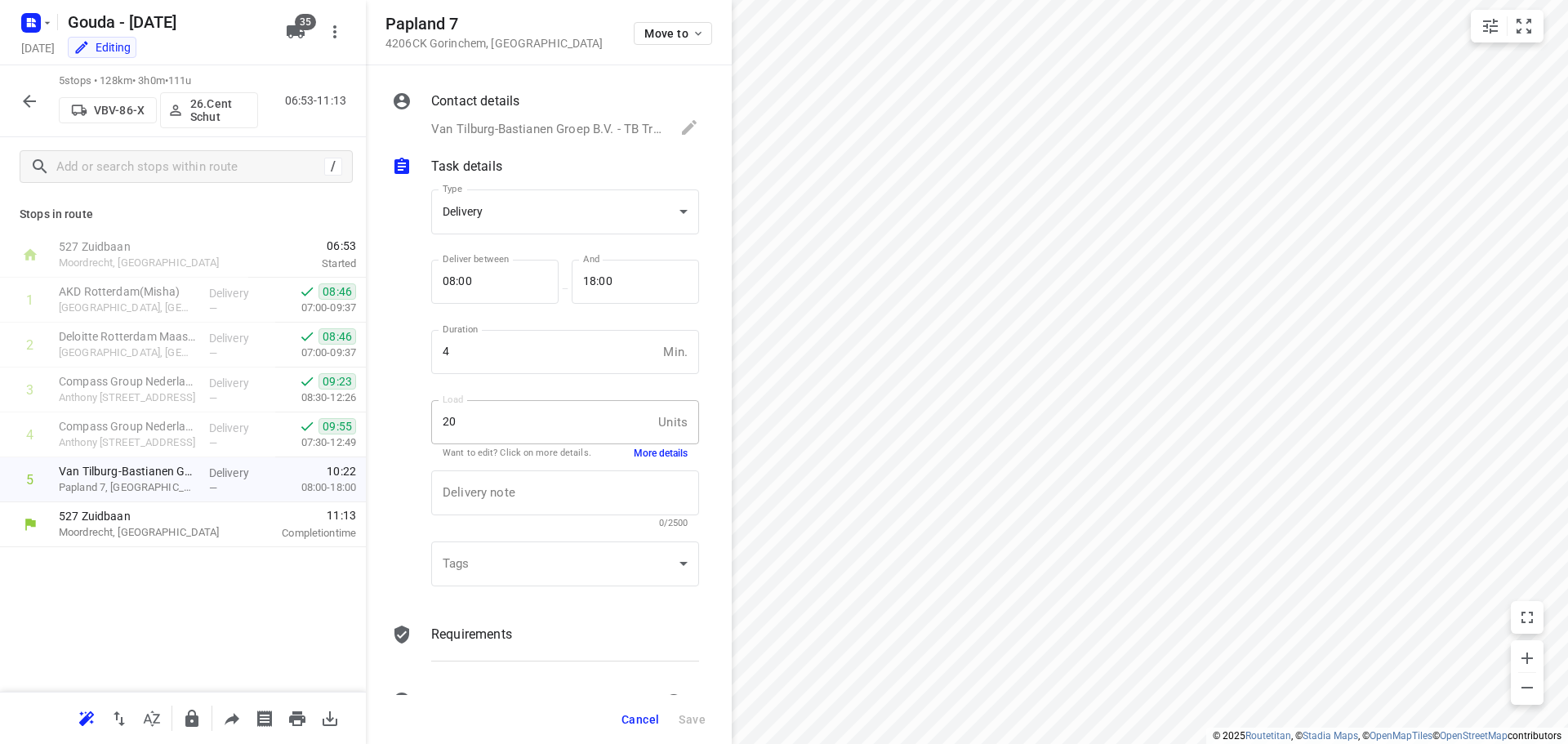
click at [648, 445] on div "Load 20 Units Load Want to edit? Click on more details. More details" at bounding box center [565, 428] width 268 height 57
click at [649, 453] on button "More details" at bounding box center [661, 454] width 54 height 14
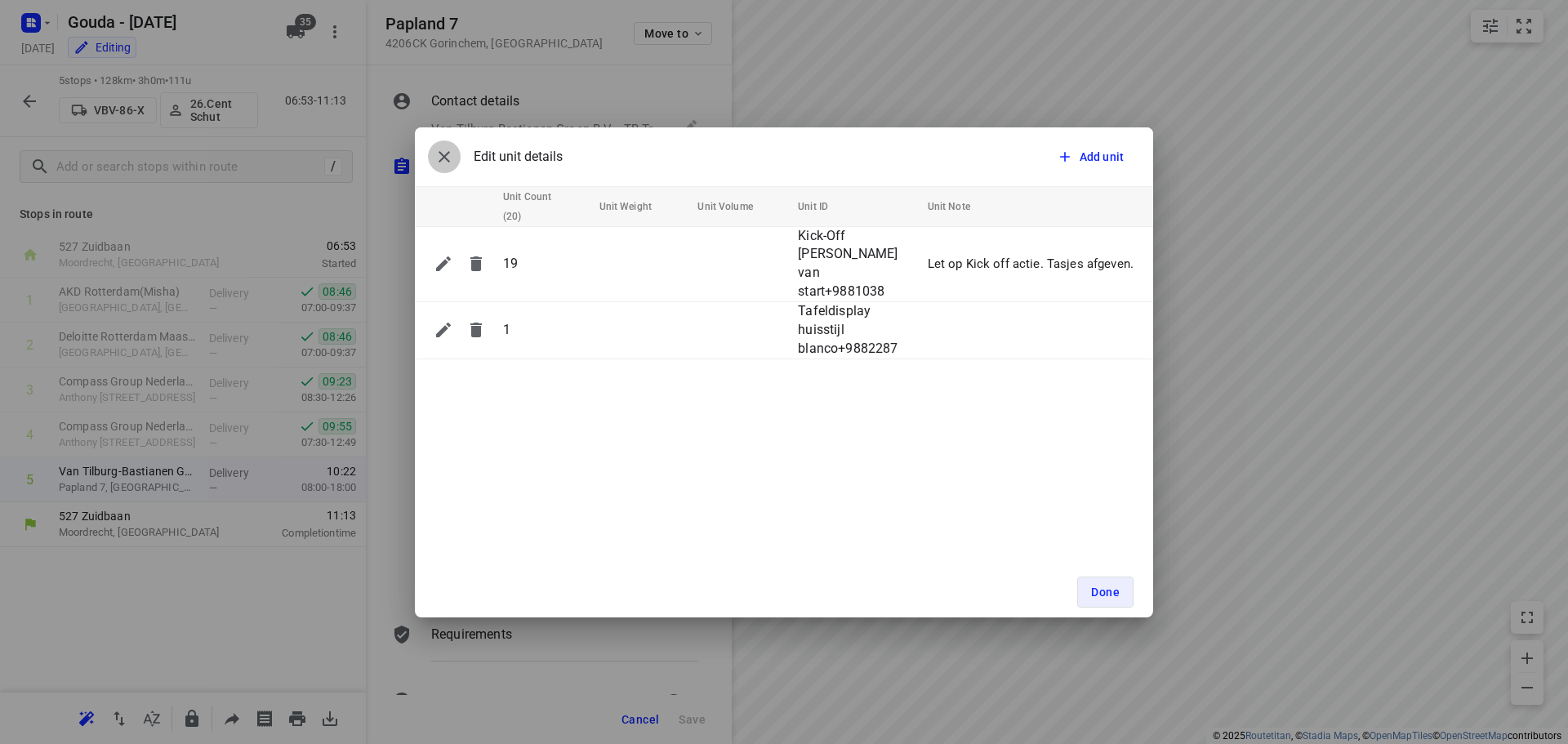
click at [446, 157] on icon "button" at bounding box center [444, 156] width 19 height 19
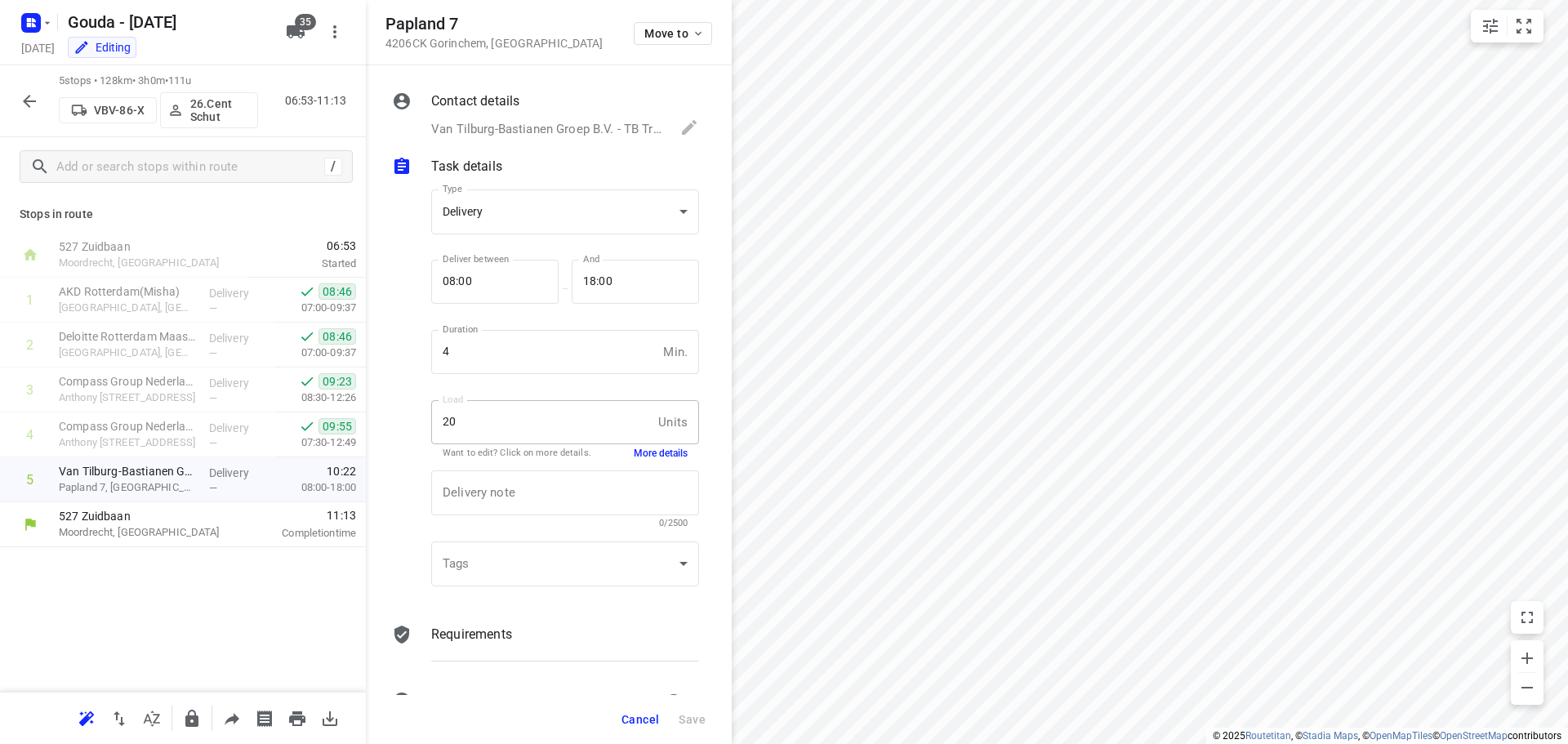
click at [636, 711] on button "Cancel" at bounding box center [640, 719] width 50 height 29
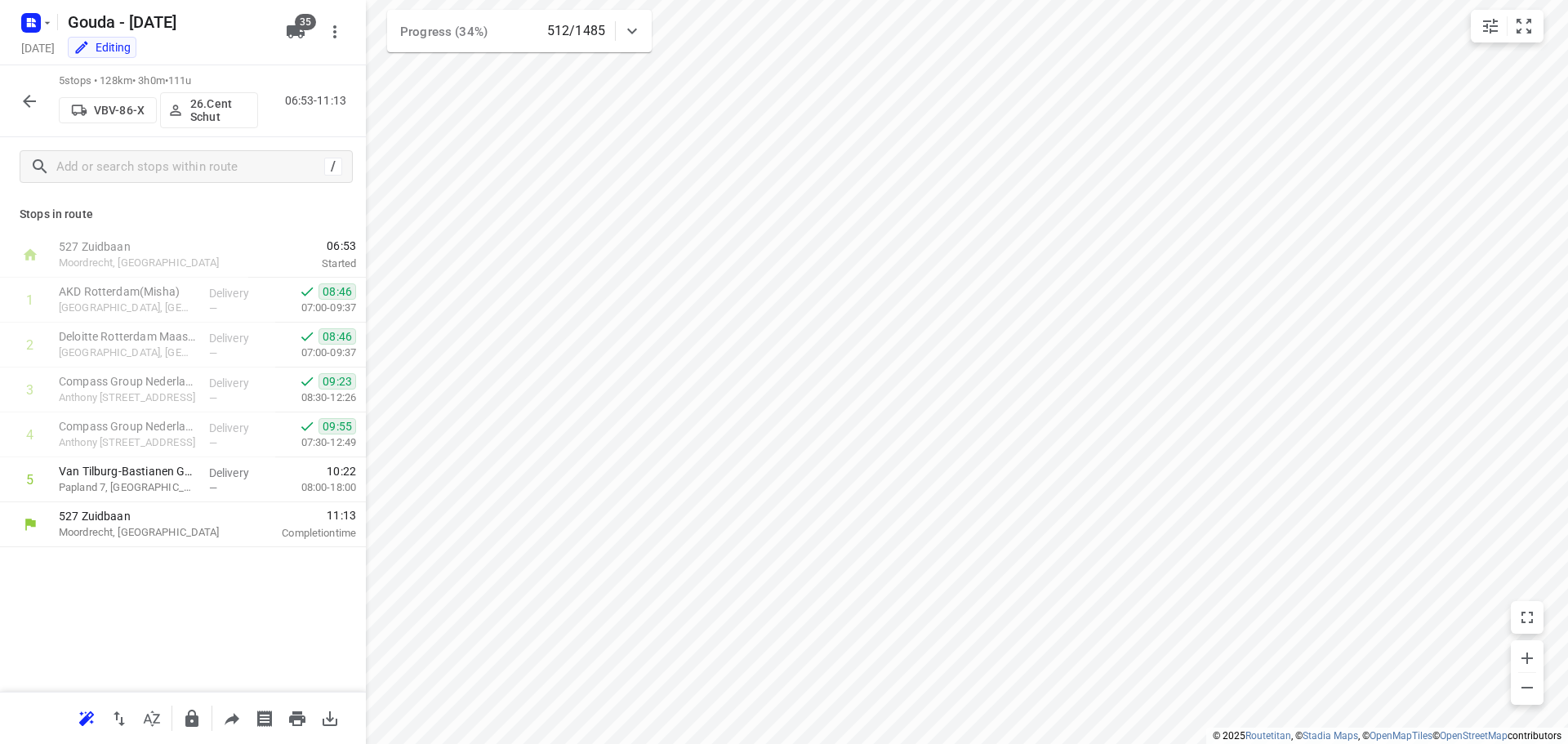
click at [29, 104] on icon "button" at bounding box center [30, 101] width 14 height 14
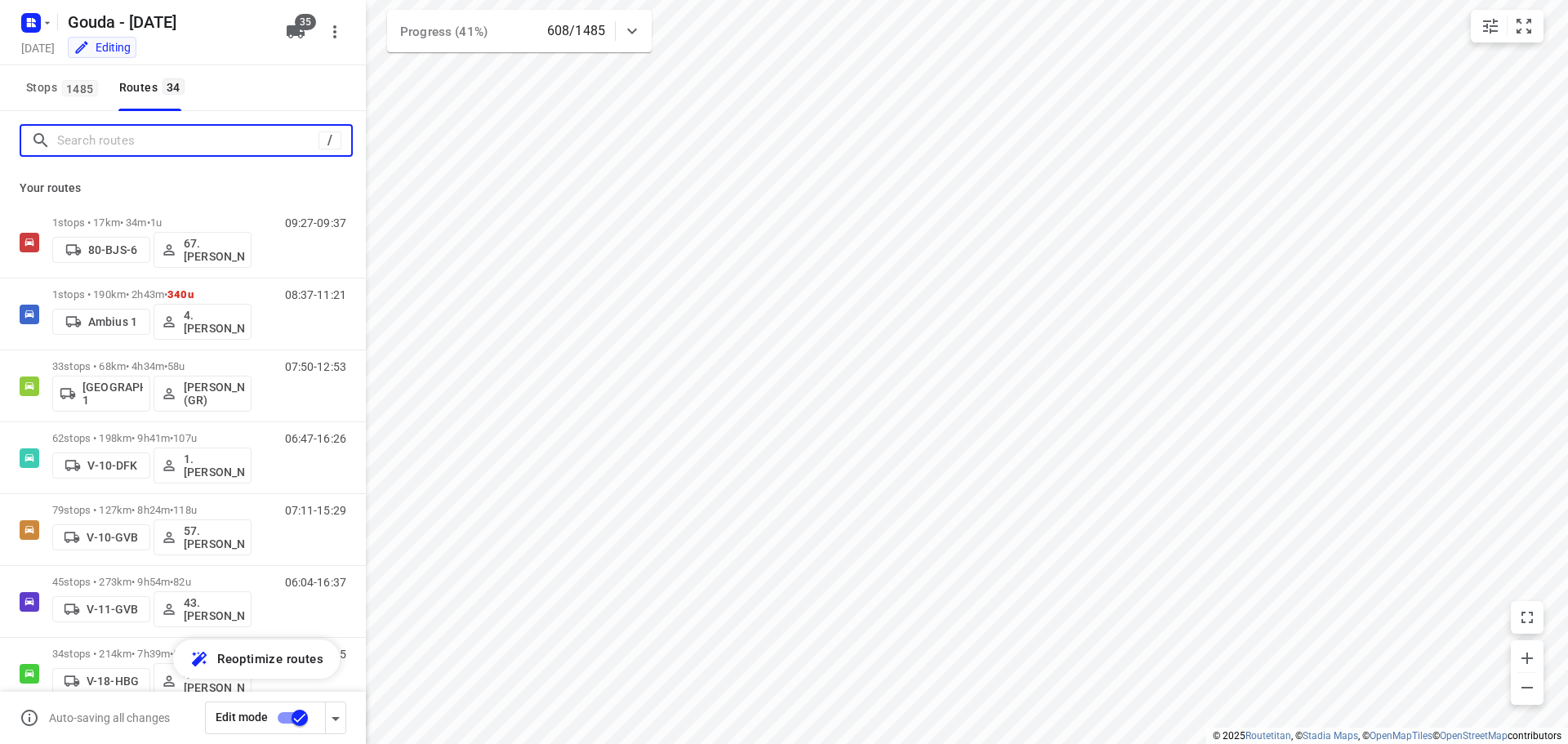
click at [130, 141] on input "Search routes" at bounding box center [187, 141] width 261 height 25
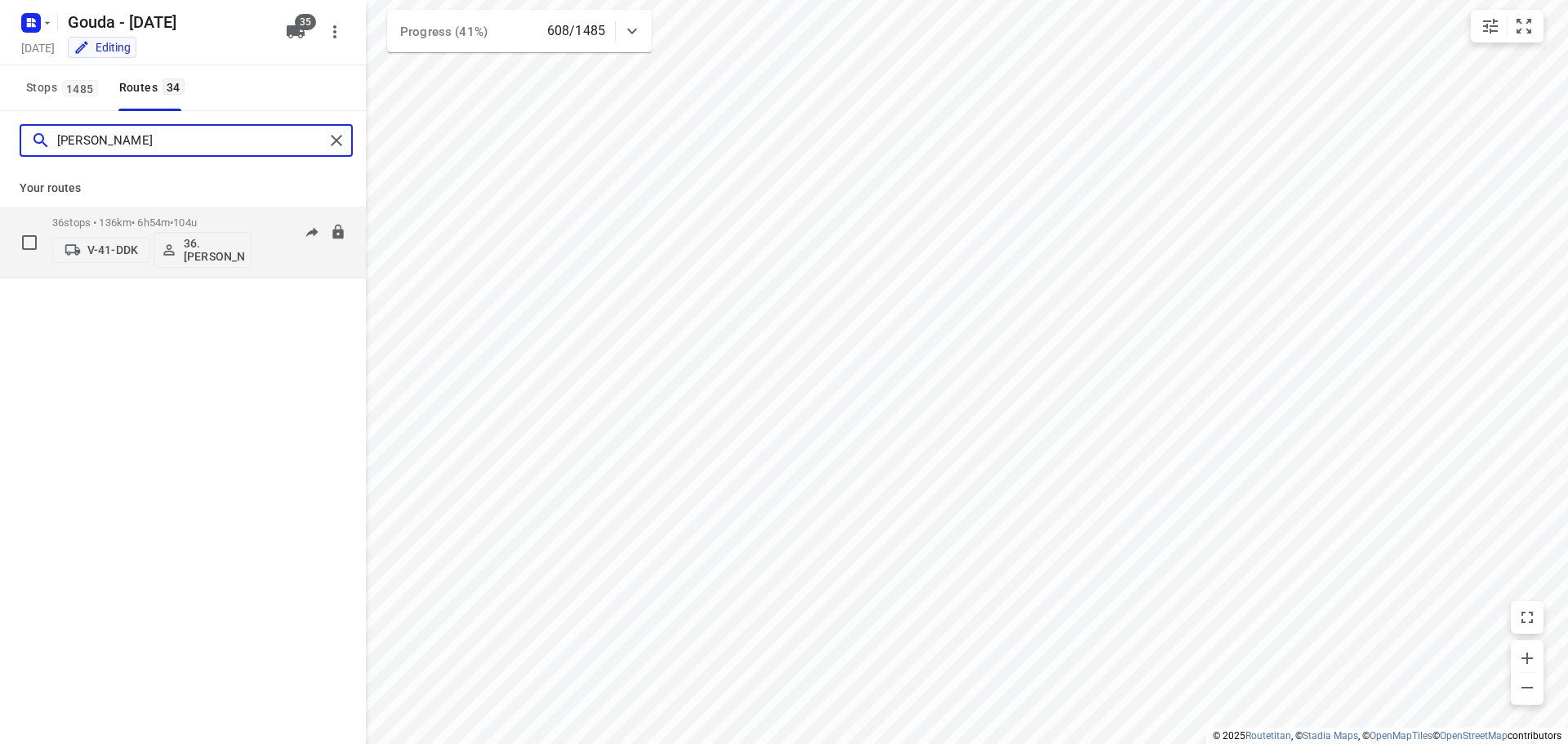
type input "jeff"
click at [158, 224] on p "36 stops • 136km • 6h54m • 104u" at bounding box center [151, 222] width 200 height 13
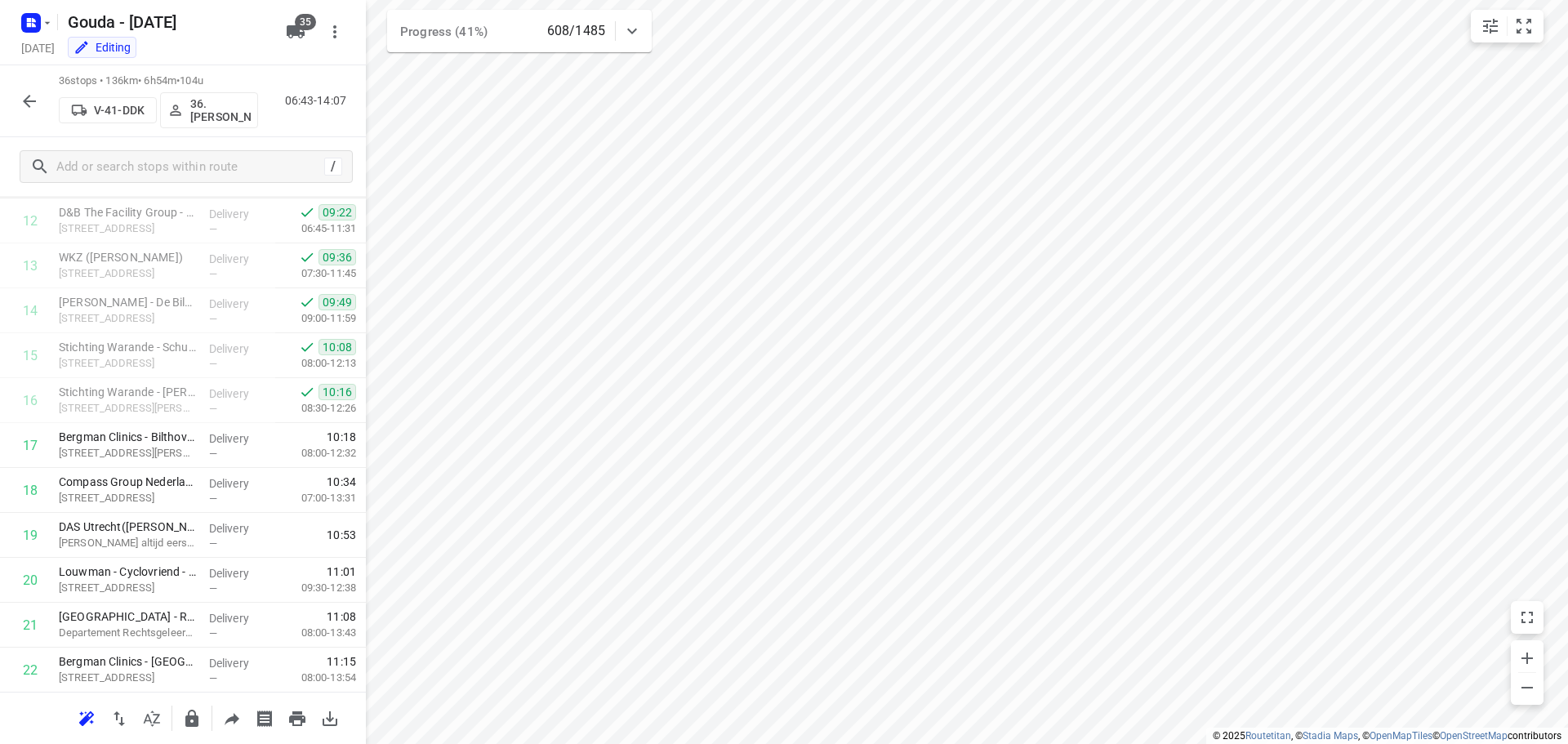
scroll to position [653, 0]
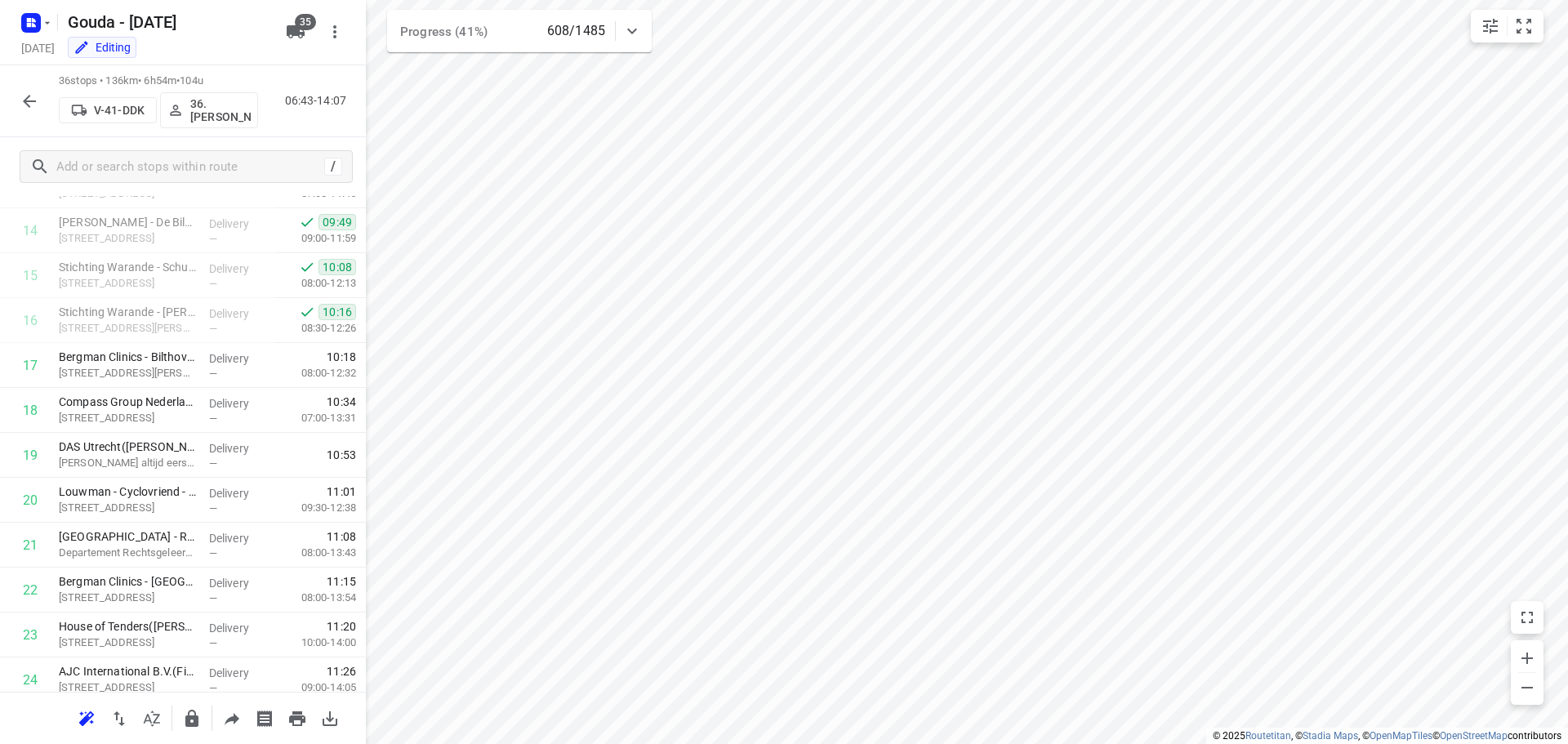
click at [35, 104] on icon "button" at bounding box center [29, 101] width 19 height 19
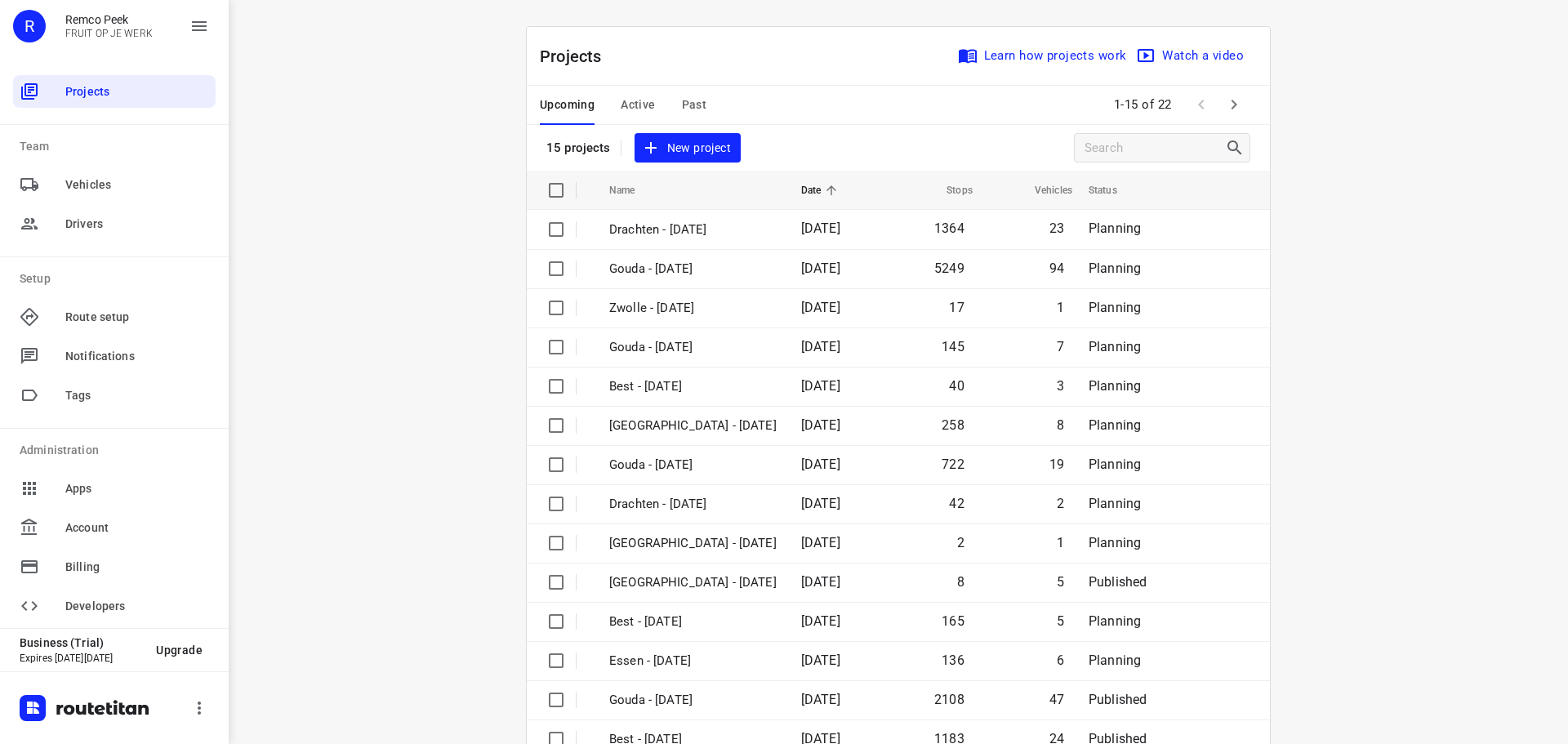
click at [657, 109] on div "Upcoming Active Past" at bounding box center [636, 105] width 193 height 40
click at [646, 98] on span "Active" at bounding box center [638, 104] width 35 height 20
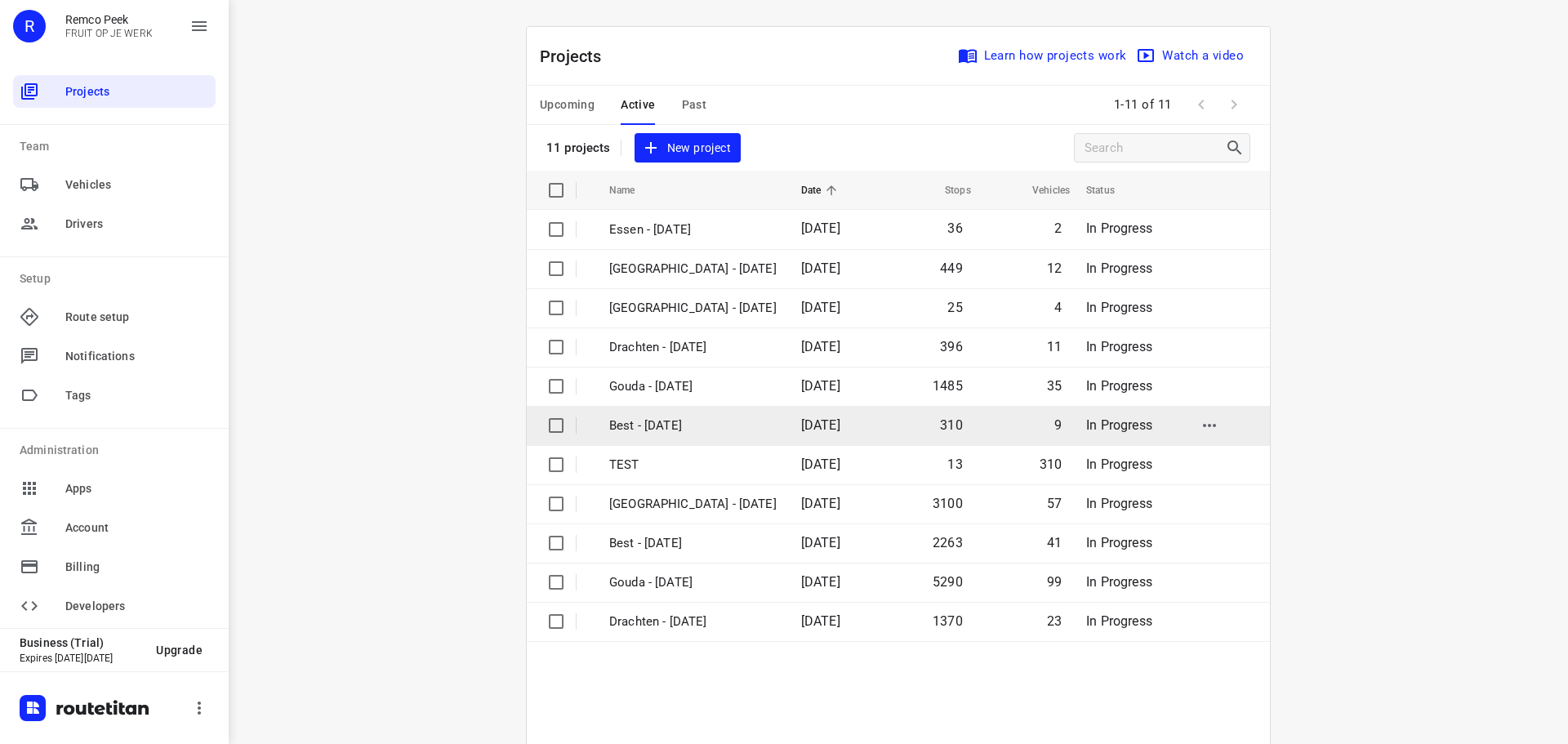
click at [636, 418] on p "Best - [DATE]" at bounding box center [693, 426] width 168 height 18
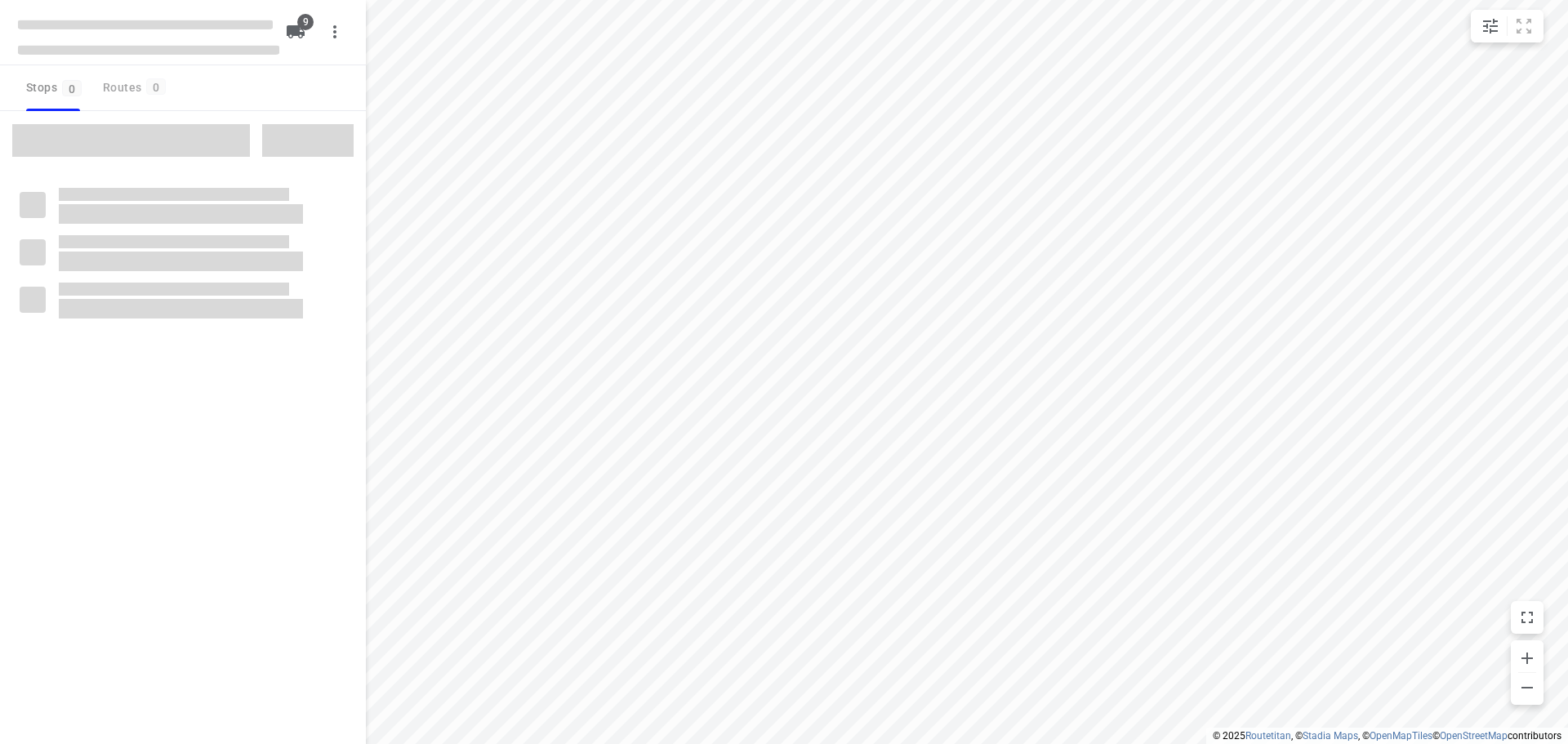
checkbox input "true"
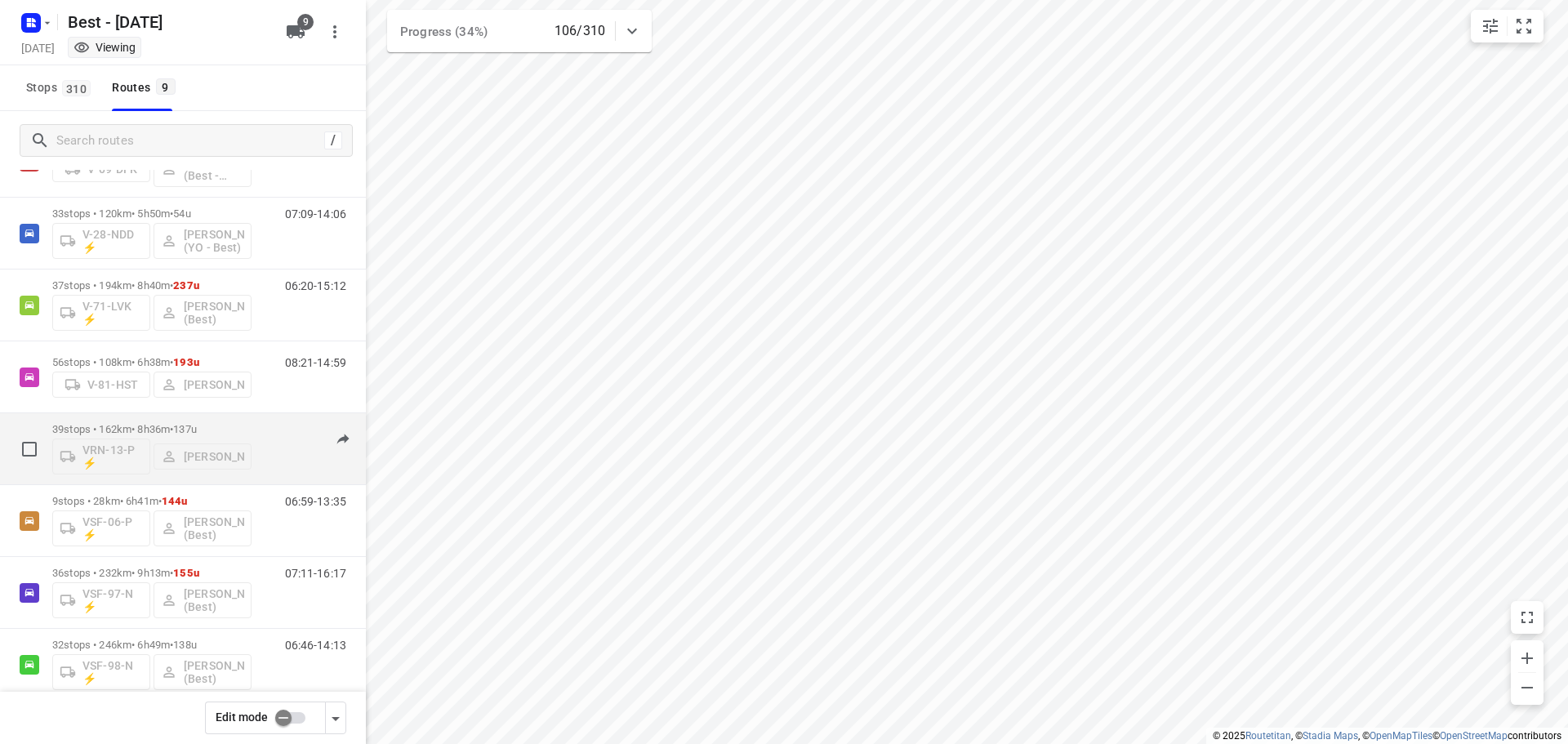
scroll to position [82, 0]
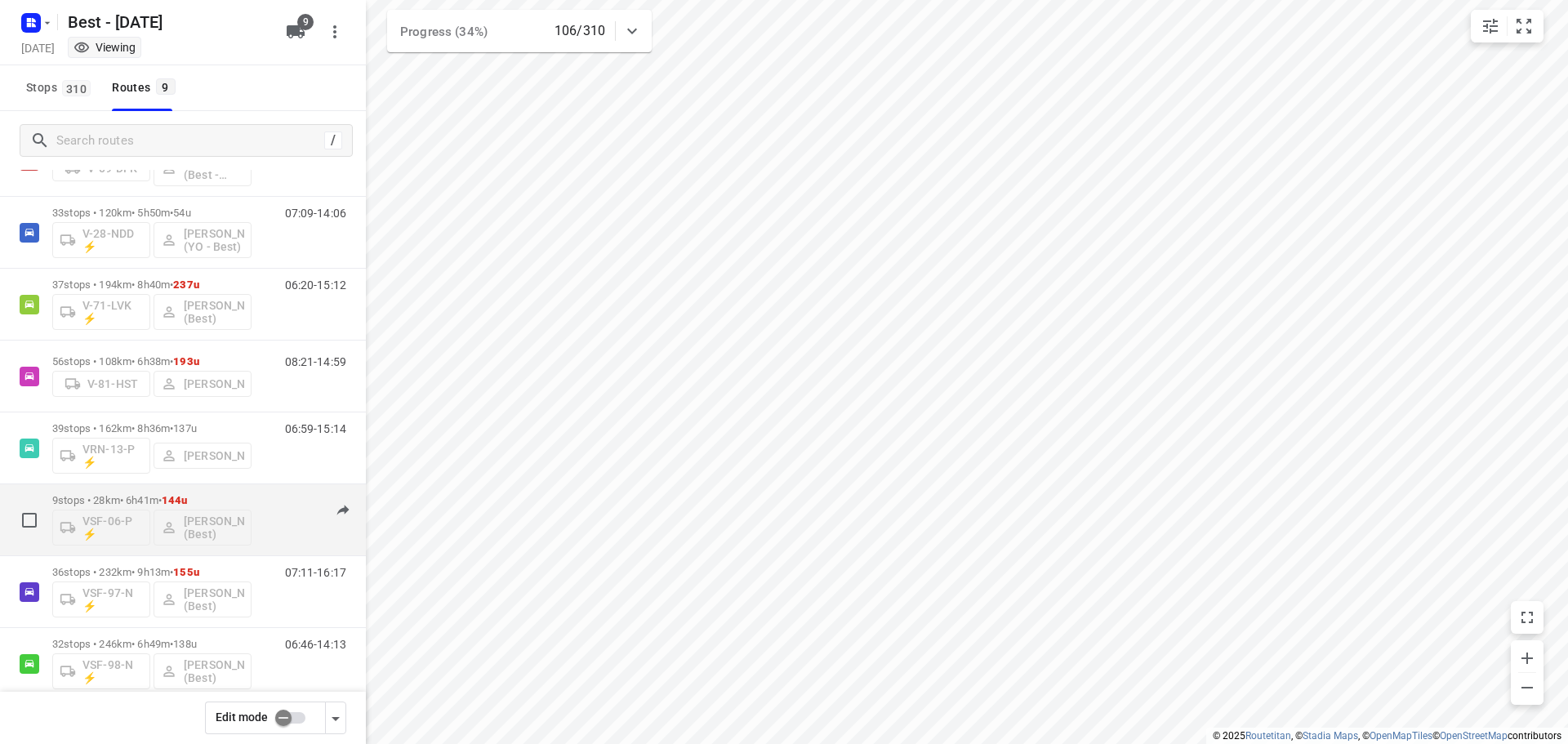
click at [122, 497] on p "9 stops • 28km • 6h41m • 144u" at bounding box center [151, 500] width 200 height 13
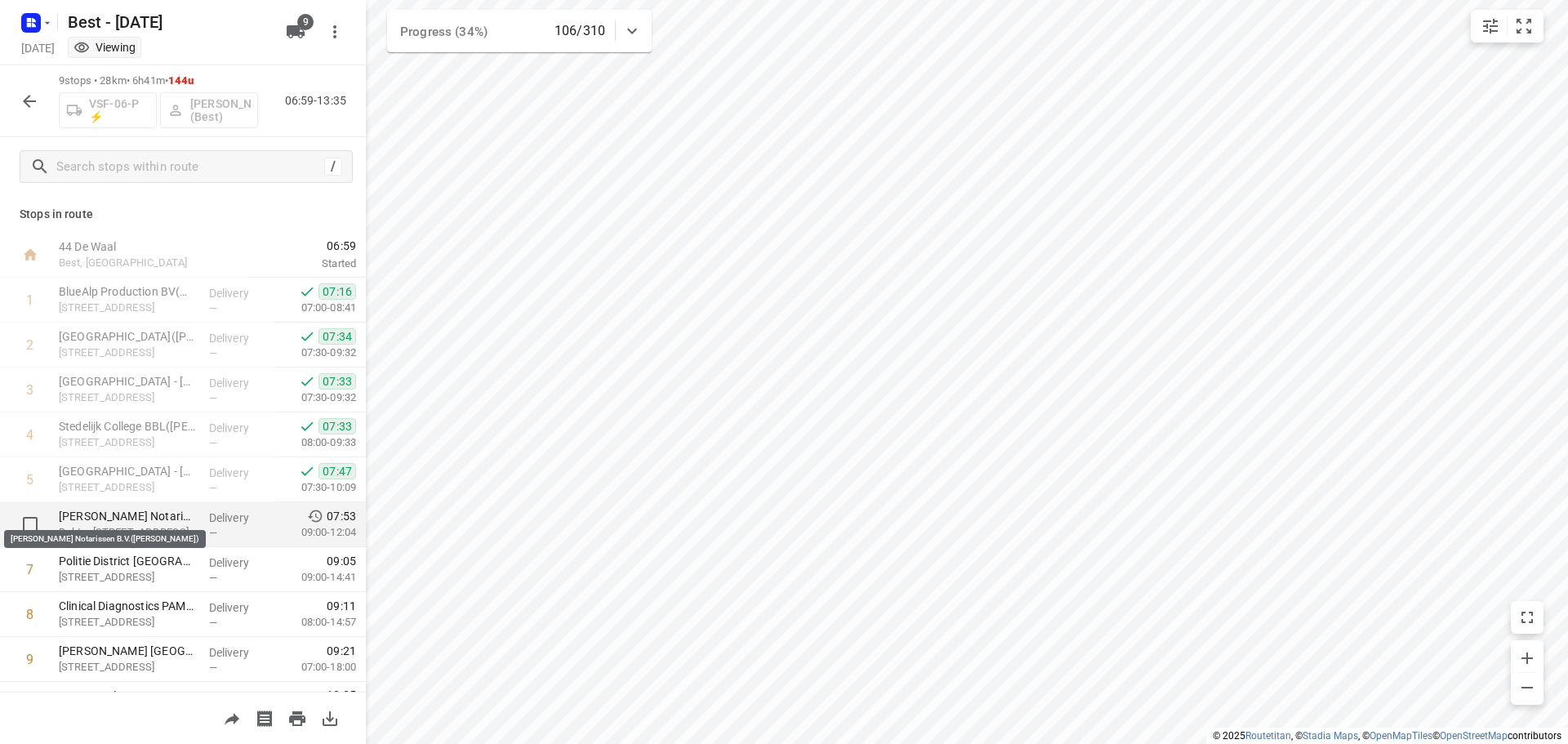
scroll to position [35, 0]
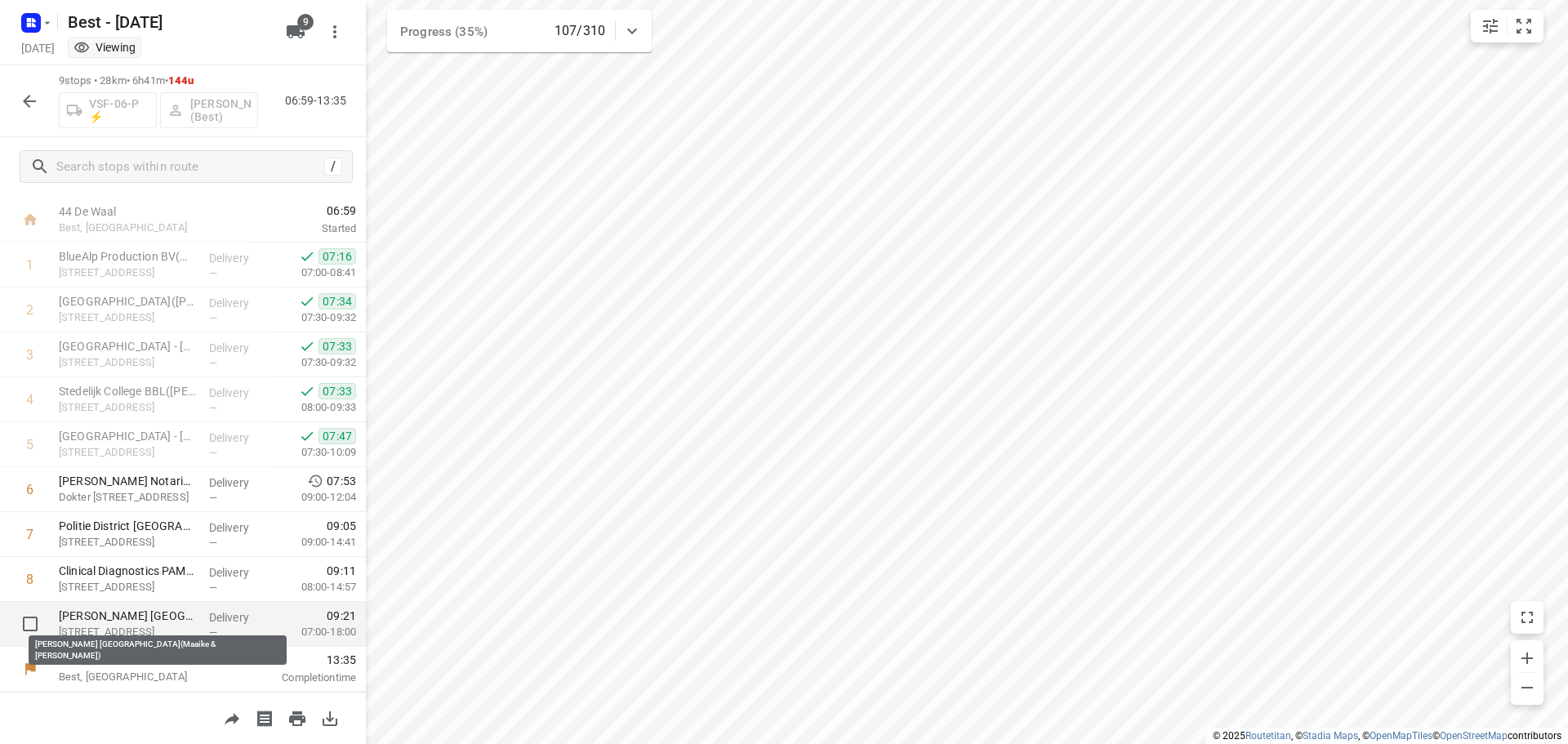
click at [172, 615] on p "[PERSON_NAME] [GEOGRAPHIC_DATA](Maaike & [PERSON_NAME])" at bounding box center [127, 616] width 137 height 16
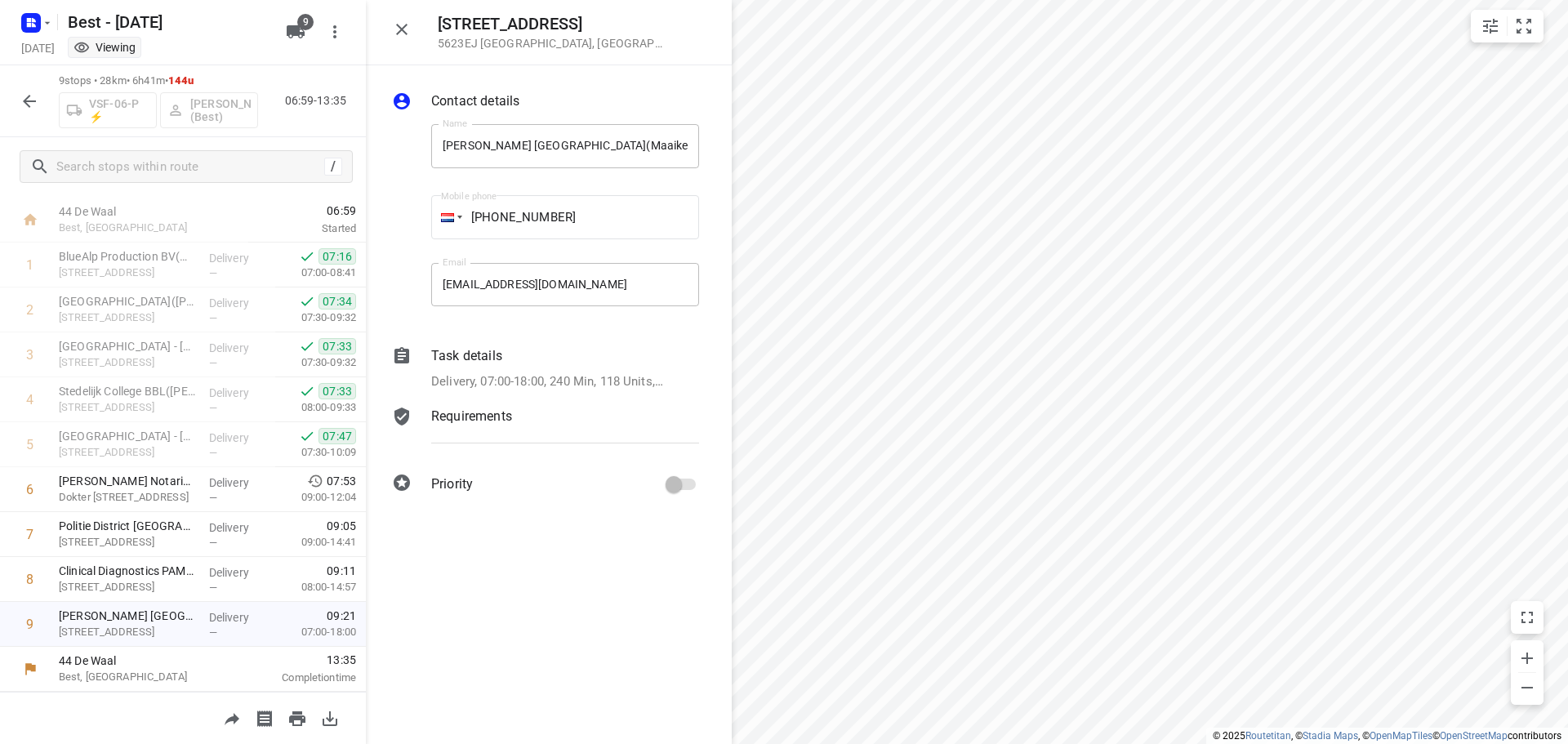
click at [401, 34] on icon "button" at bounding box center [401, 29] width 19 height 19
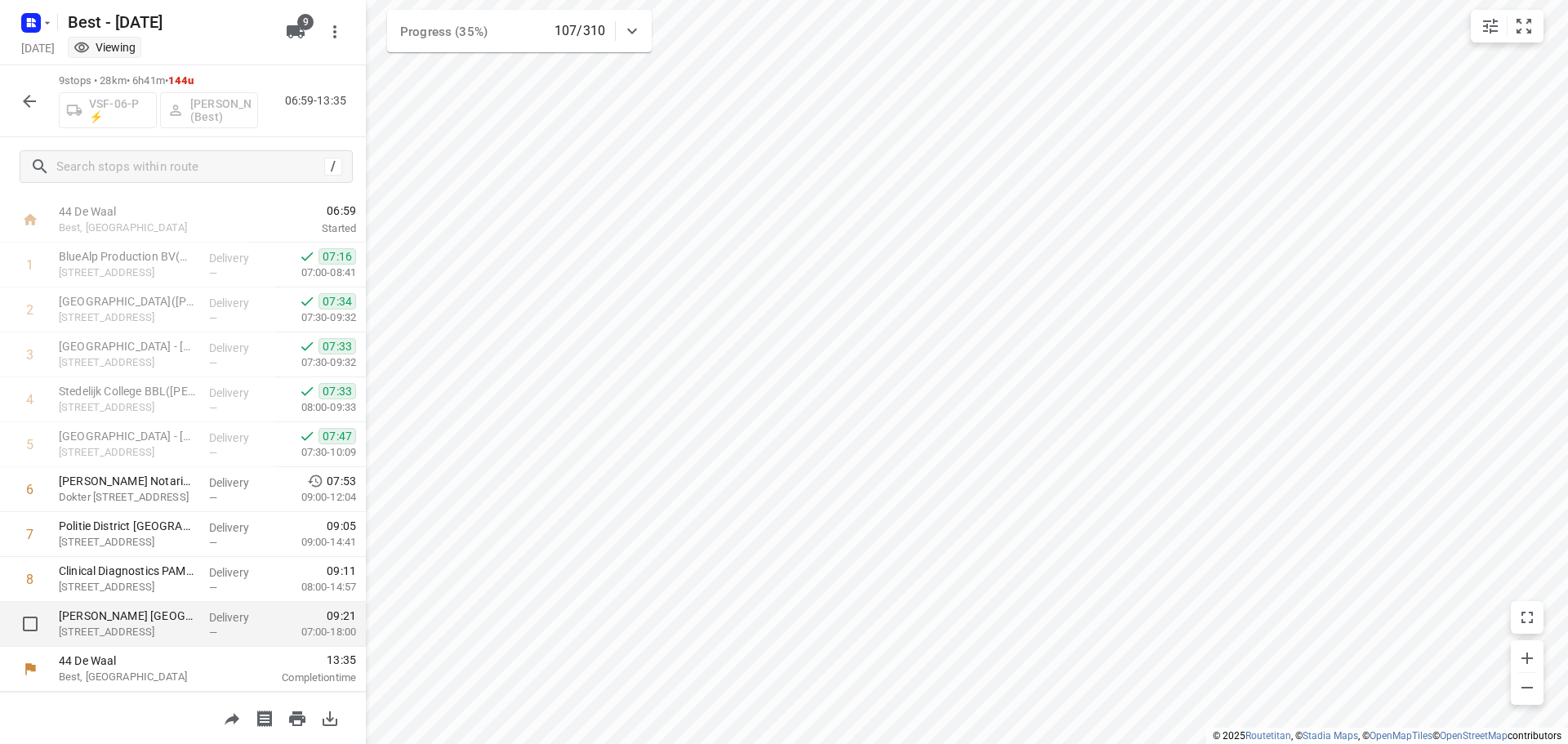
click at [176, 615] on p "[PERSON_NAME] [GEOGRAPHIC_DATA](Maaike & [PERSON_NAME])" at bounding box center [127, 616] width 137 height 16
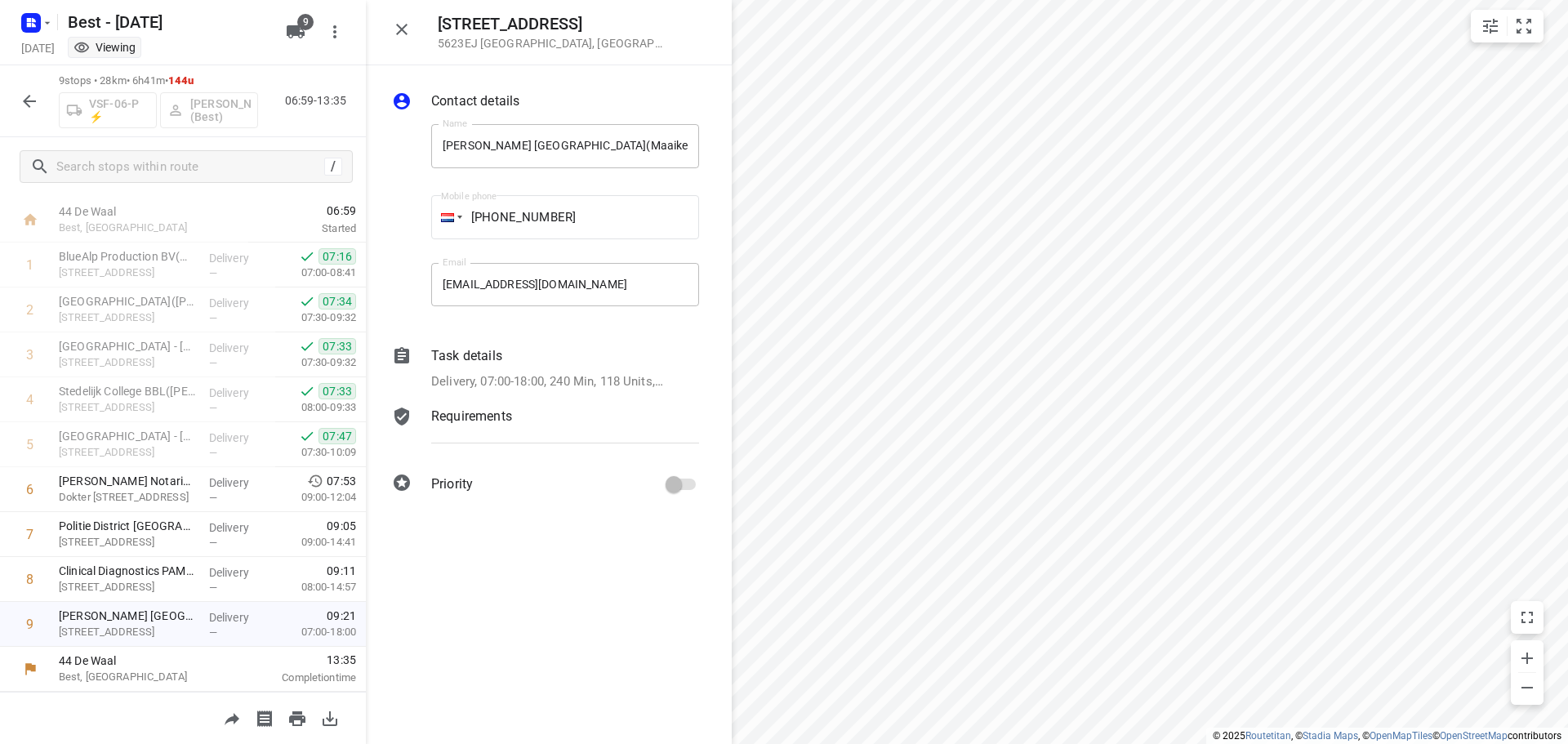
click at [615, 385] on p "Delivery, 07:00-18:00, 240 Min, 118 Units, LET OP! Zie leveroverzicht" at bounding box center [547, 381] width 233 height 18
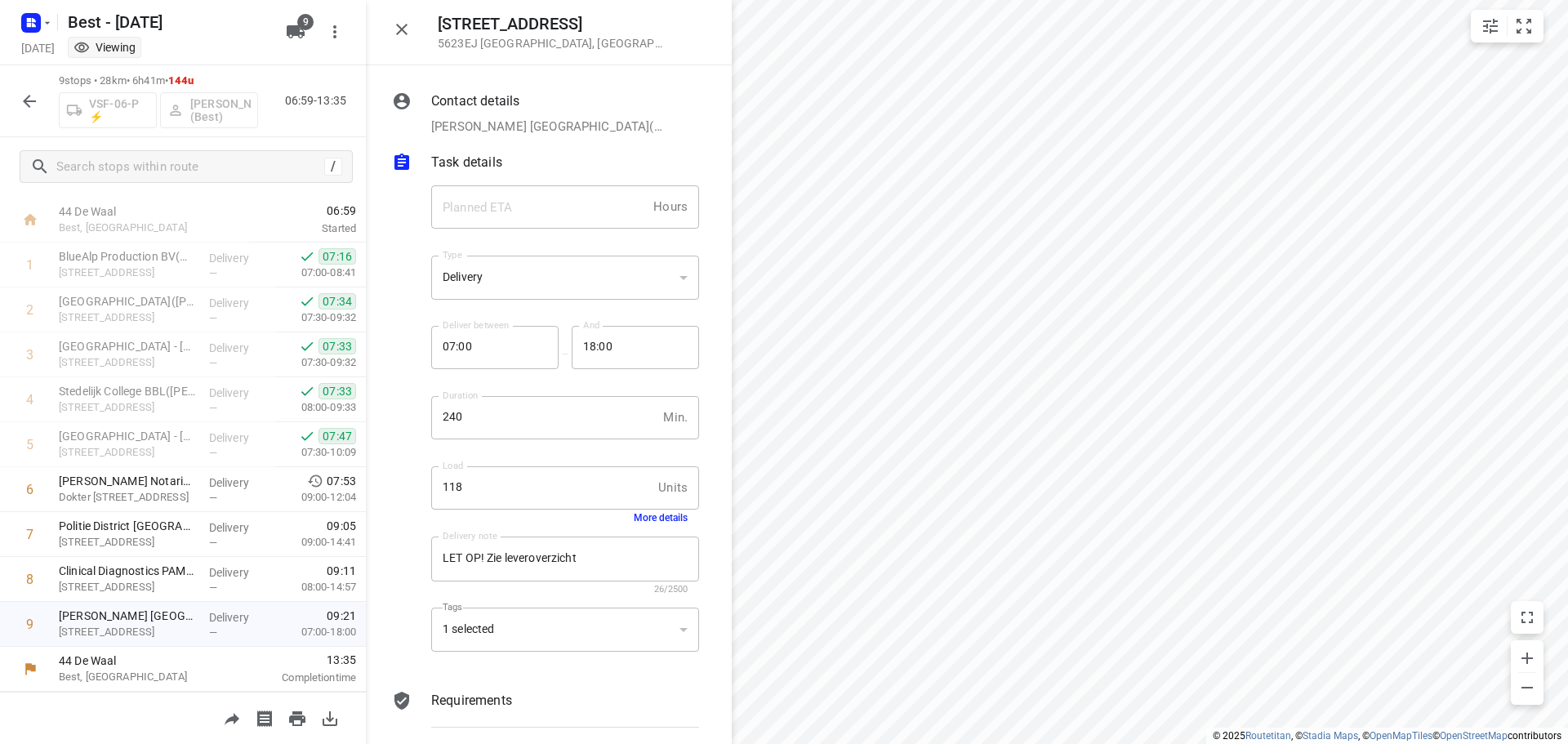
click at [644, 517] on button "More details" at bounding box center [661, 518] width 54 height 12
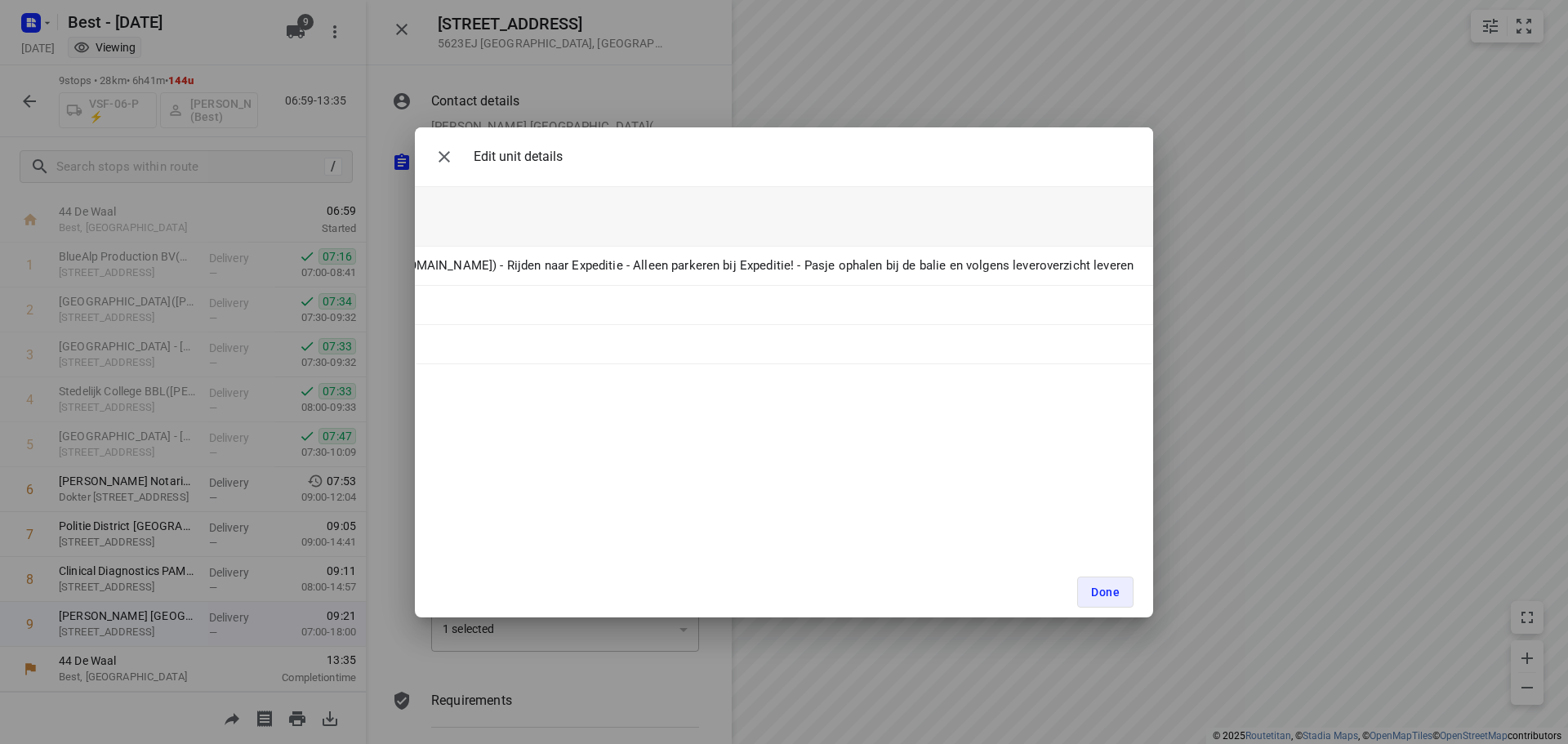
scroll to position [0, 0]
click at [450, 159] on icon "button" at bounding box center [444, 156] width 19 height 19
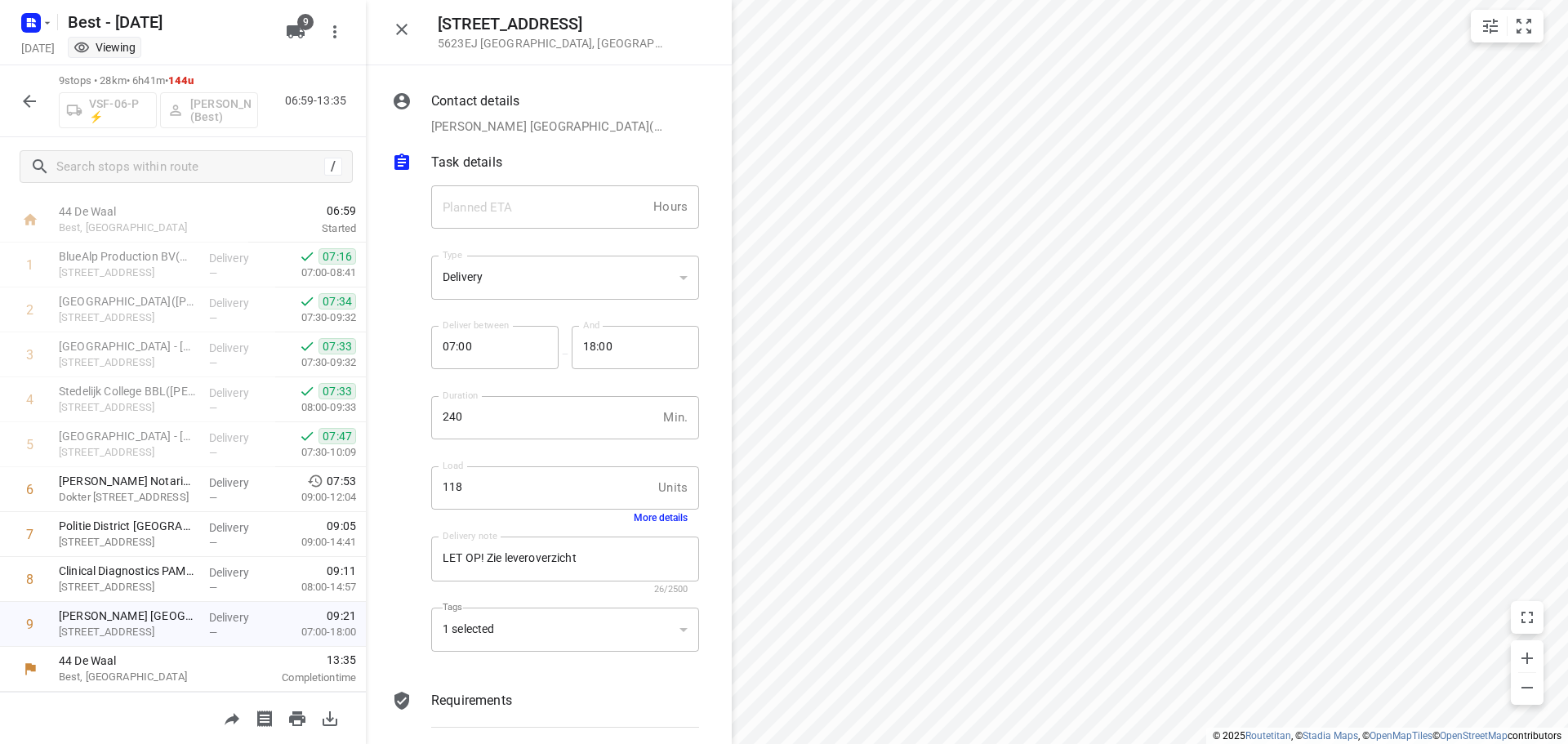
scroll to position [66, 0]
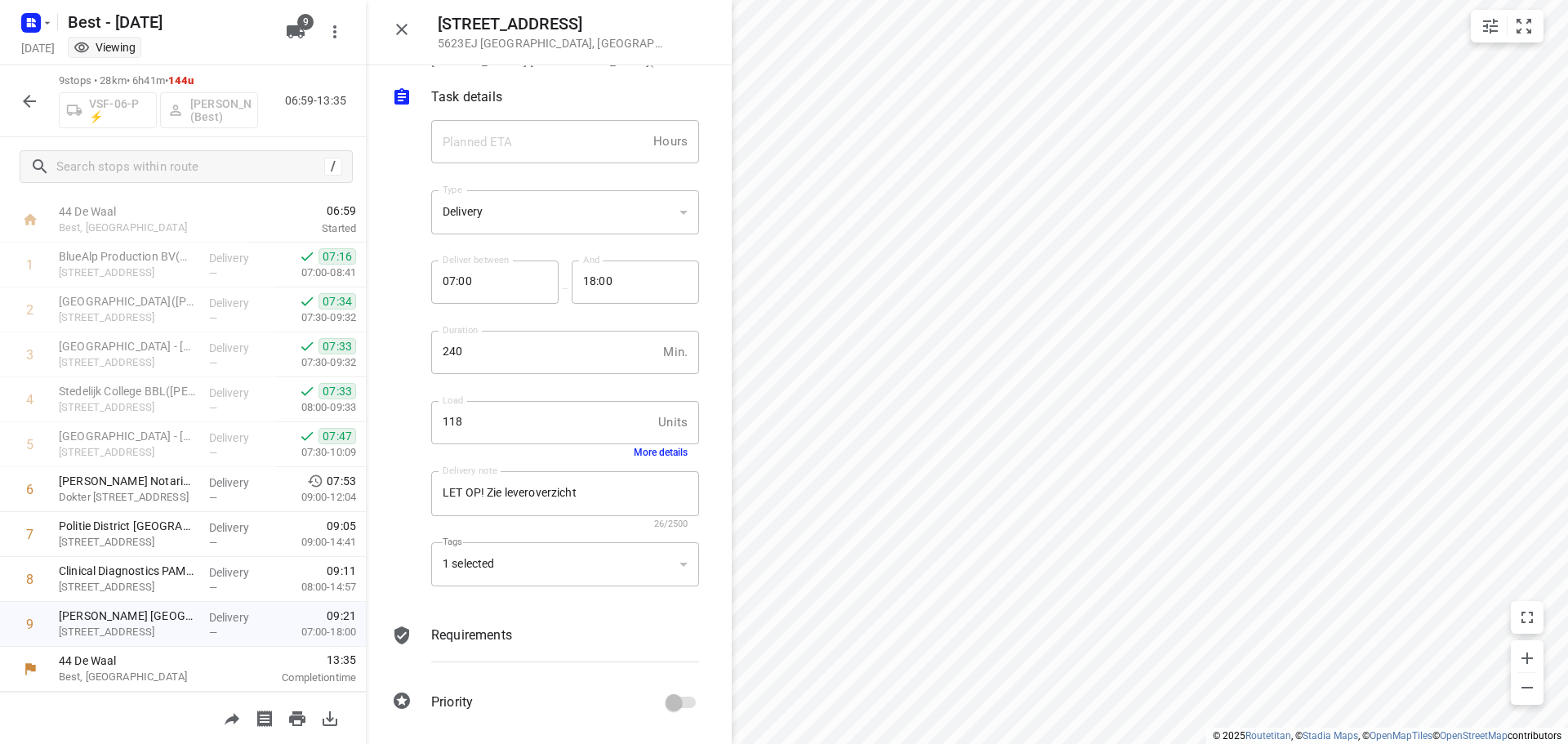
click at [397, 25] on icon "button" at bounding box center [401, 29] width 19 height 19
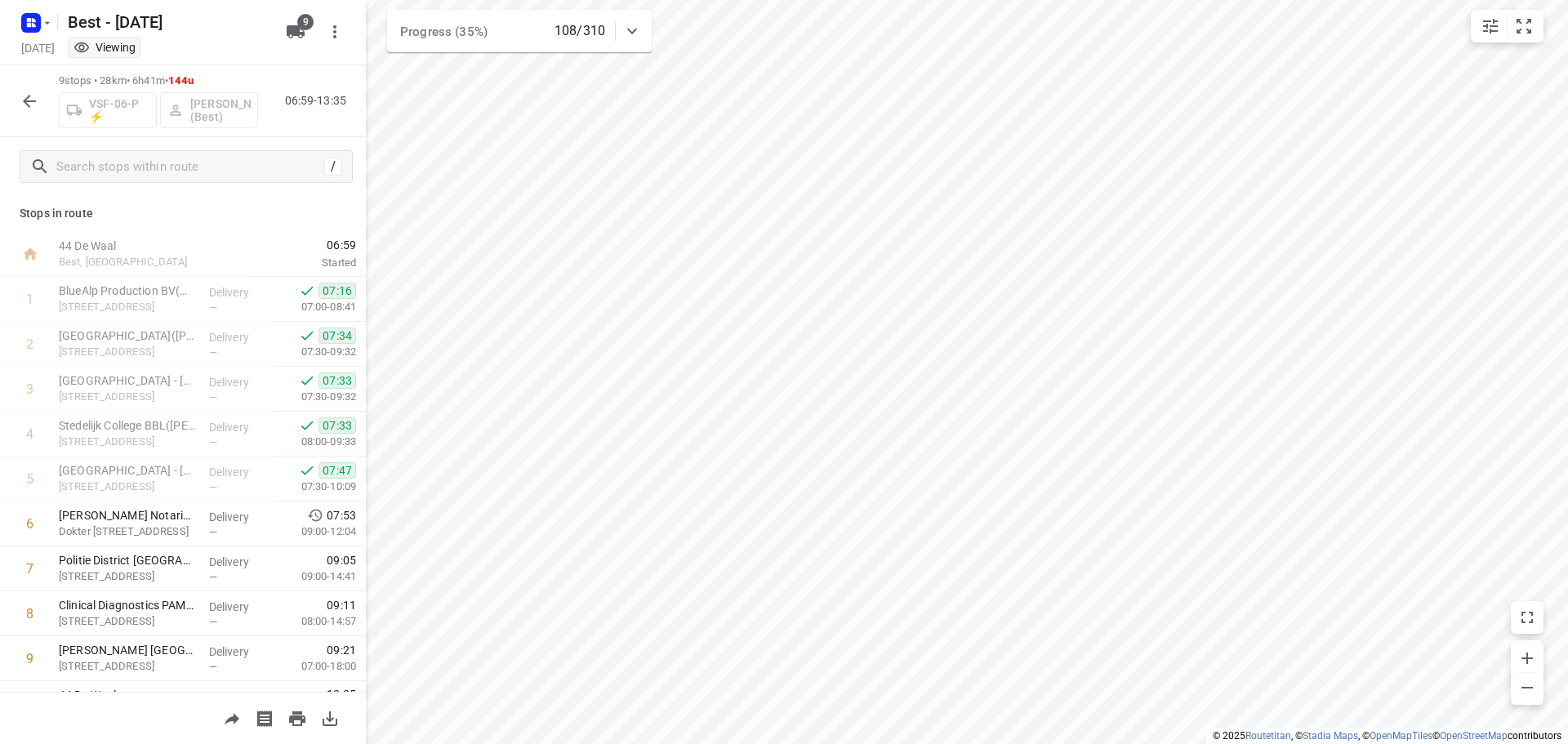
scroll to position [0, 0]
click at [183, 519] on p "[PERSON_NAME] Notarissen B.V.([PERSON_NAME])" at bounding box center [127, 515] width 137 height 16
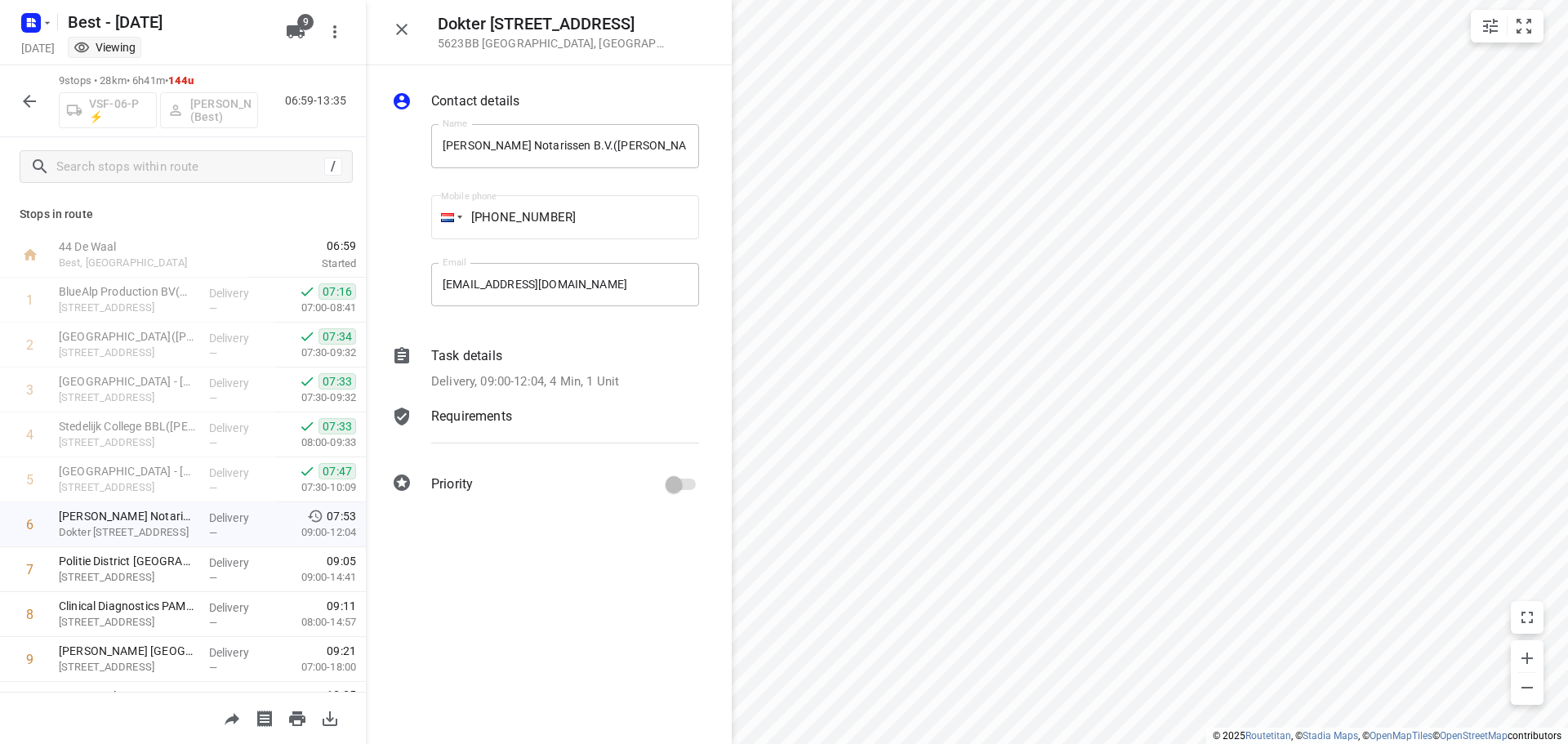
click at [521, 379] on p "Delivery, 09:00-12:04, 4 Min, 1 Unit" at bounding box center [525, 381] width 188 height 18
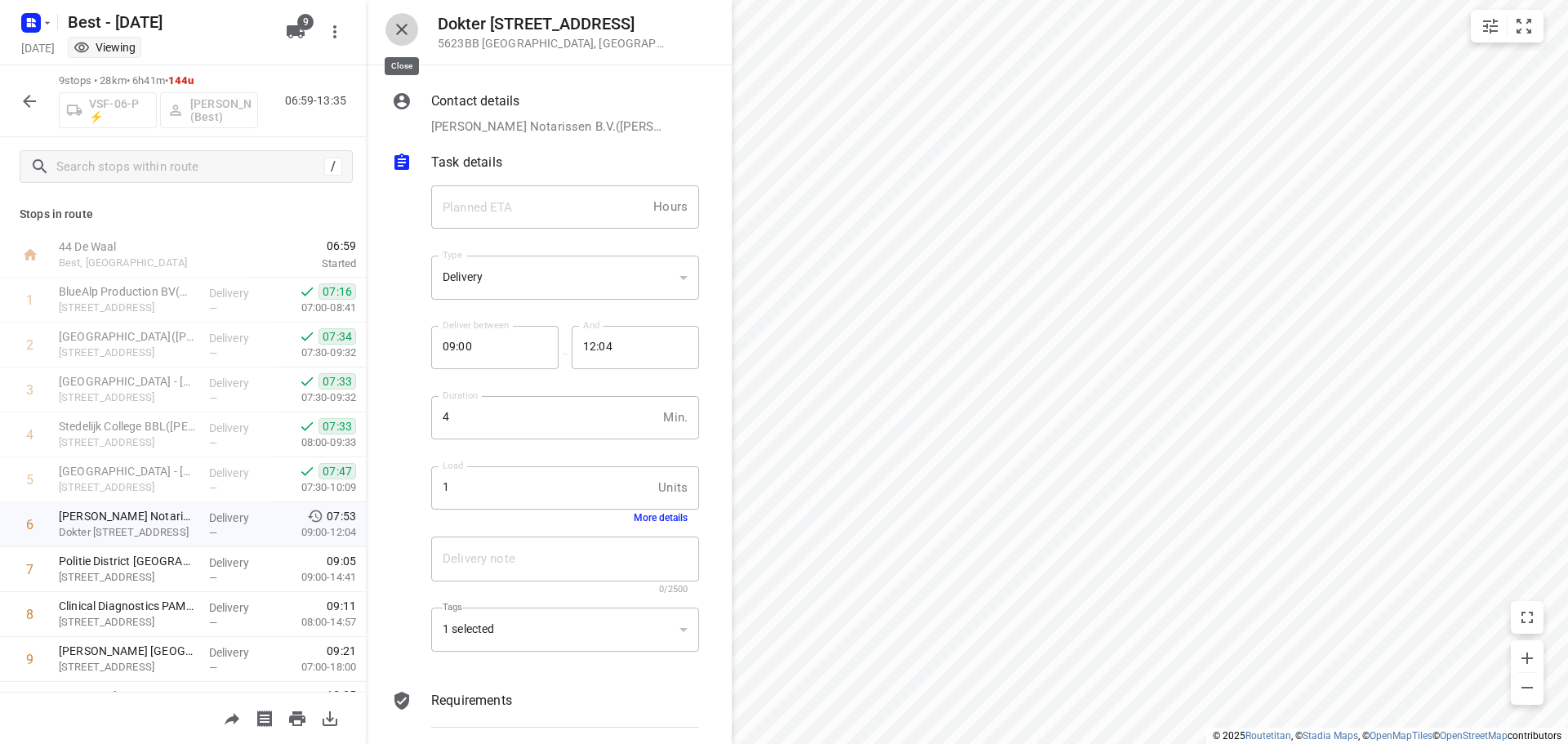
click at [400, 20] on icon "button" at bounding box center [401, 29] width 19 height 19
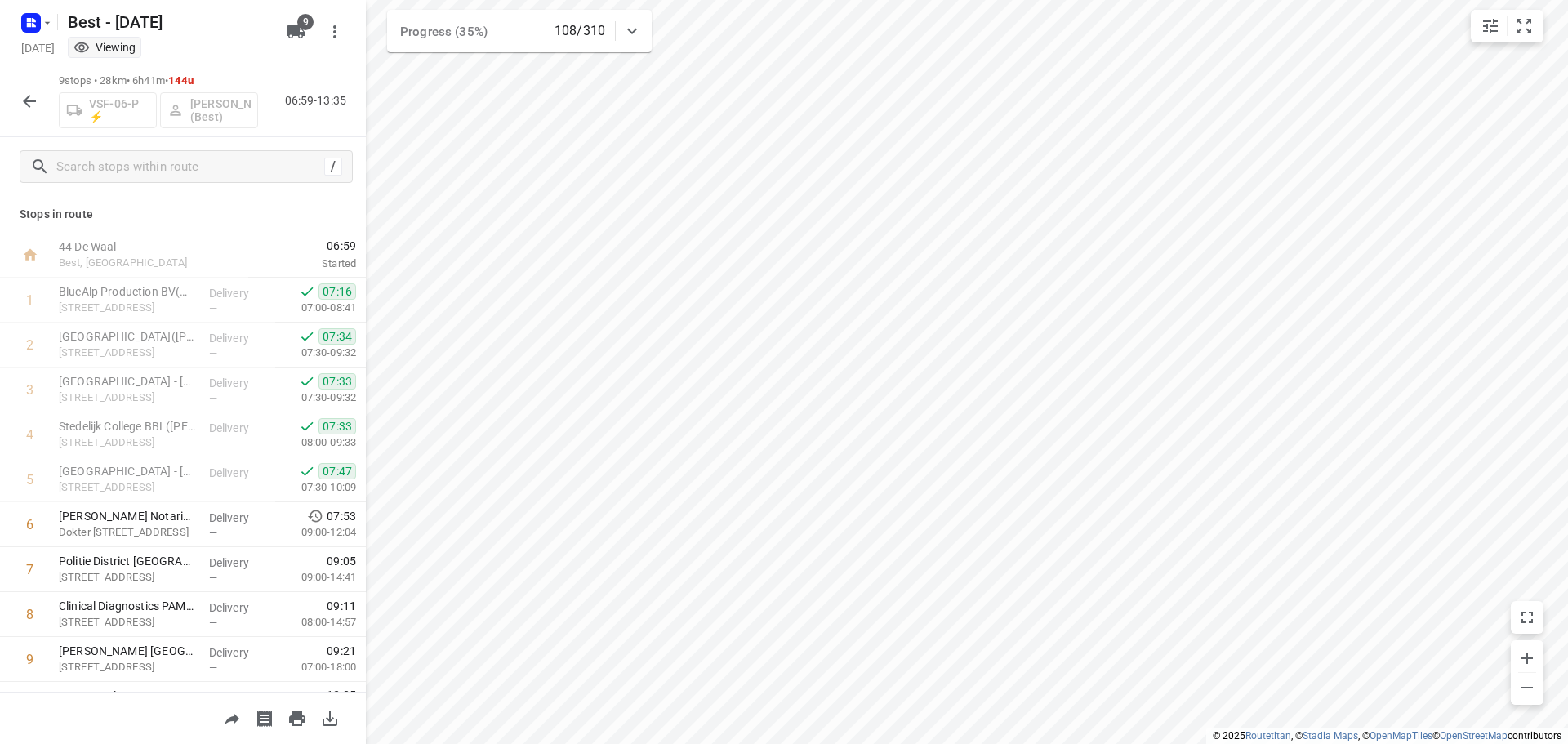
scroll to position [35, 0]
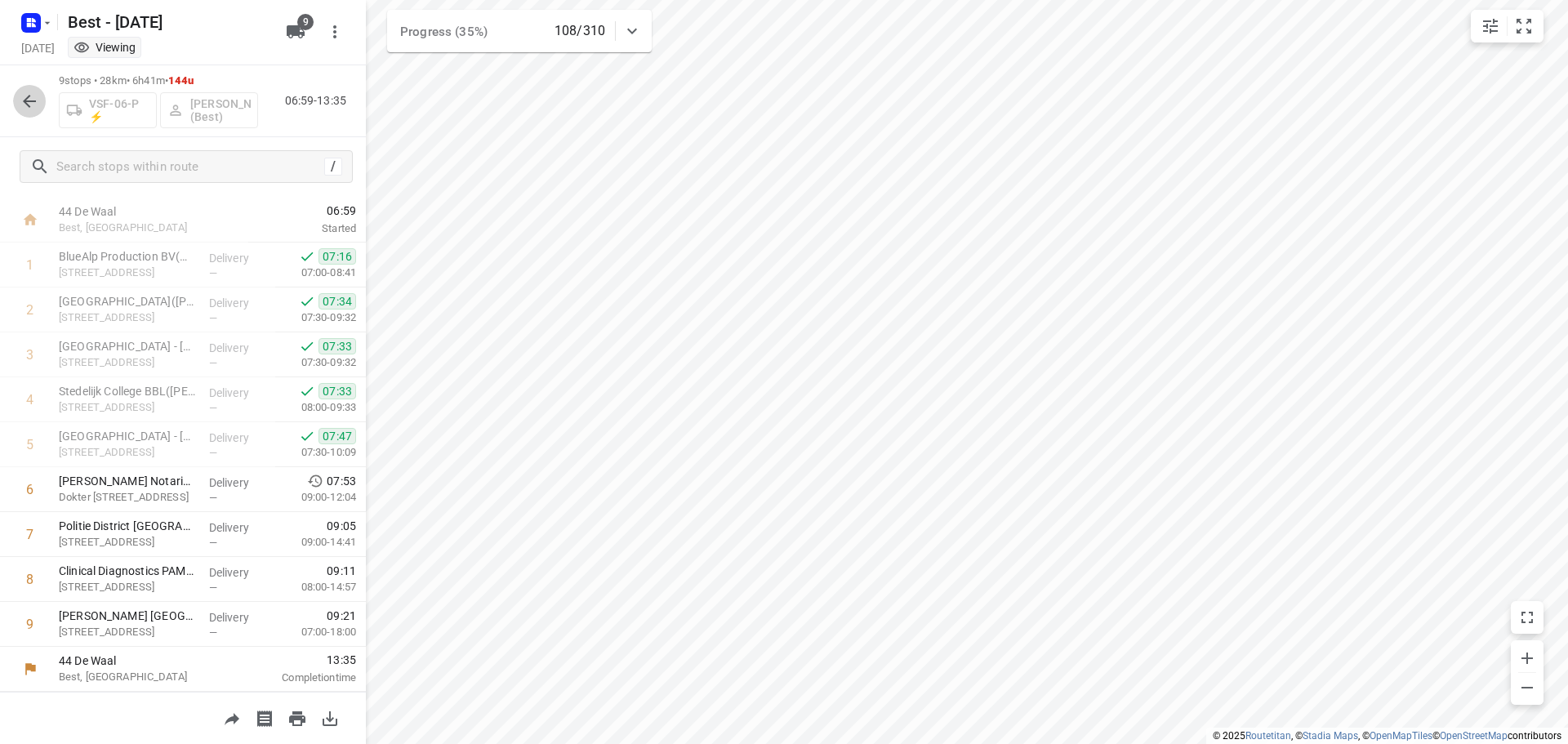
click at [25, 99] on icon "button" at bounding box center [30, 101] width 14 height 14
